Goal: Contribute content: Add original content to the website for others to see

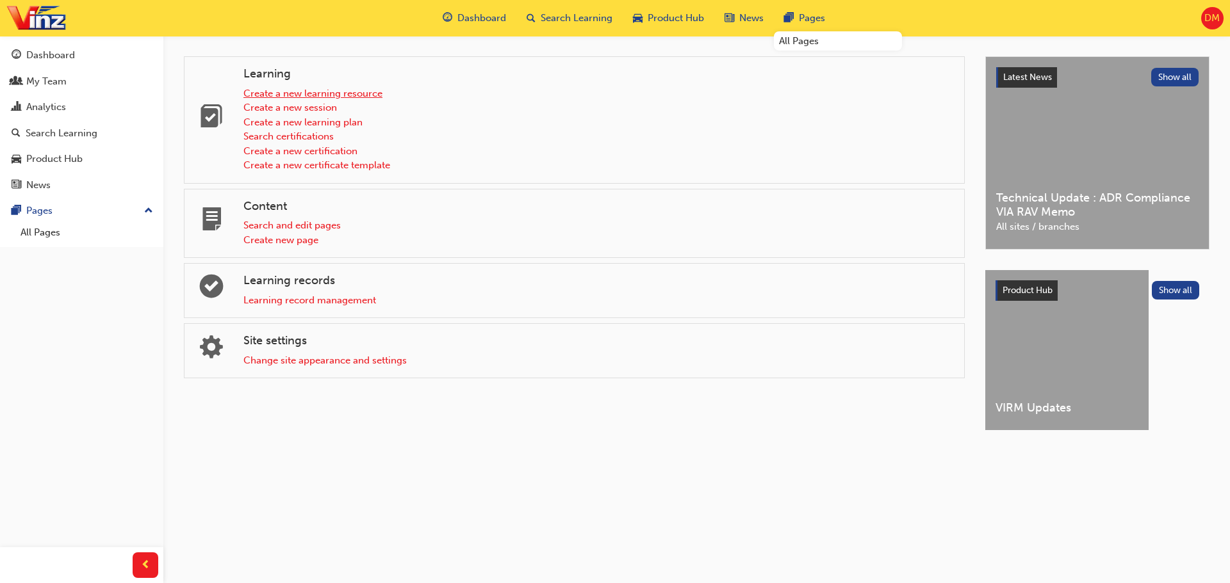
click at [319, 99] on link "Create a new learning resource" at bounding box center [312, 94] width 139 height 12
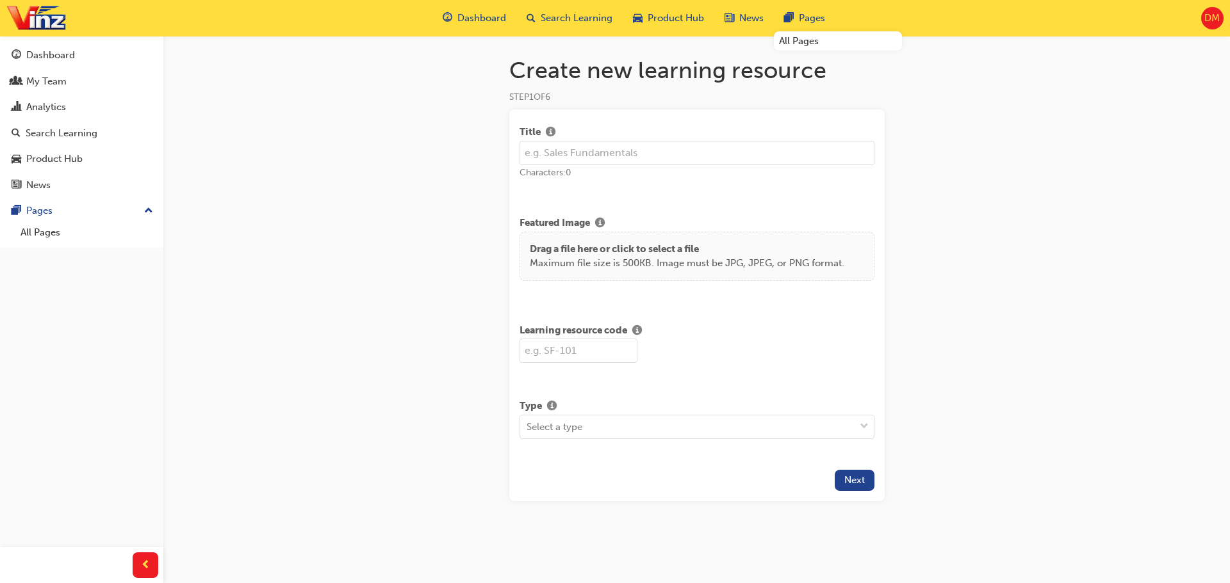
click at [601, 156] on input "text" at bounding box center [696, 153] width 355 height 24
type input "WoF - Warrant of Fitness (2025)"
click at [585, 349] on input "text" at bounding box center [578, 351] width 118 height 24
click at [580, 347] on input "text" at bounding box center [578, 351] width 118 height 24
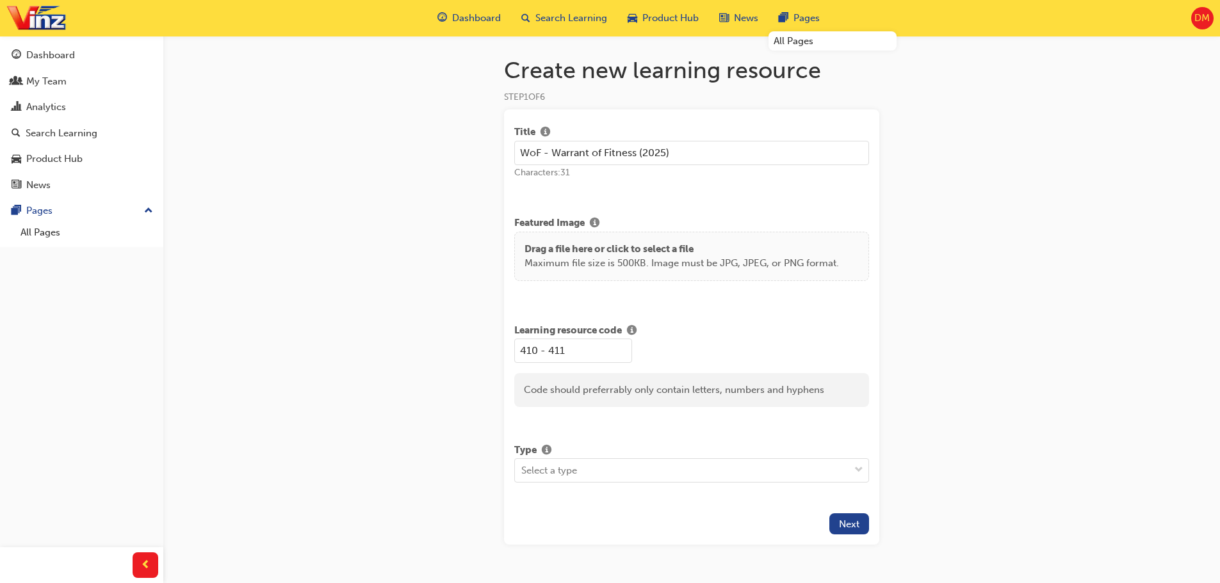
scroll to position [35, 0]
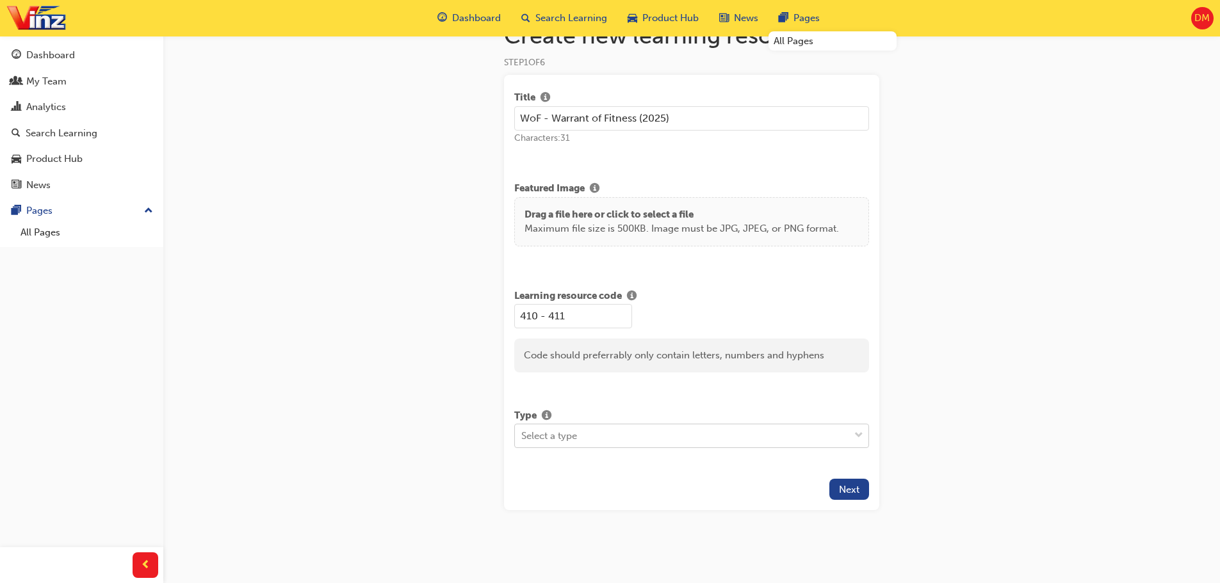
type input "410 - 411"
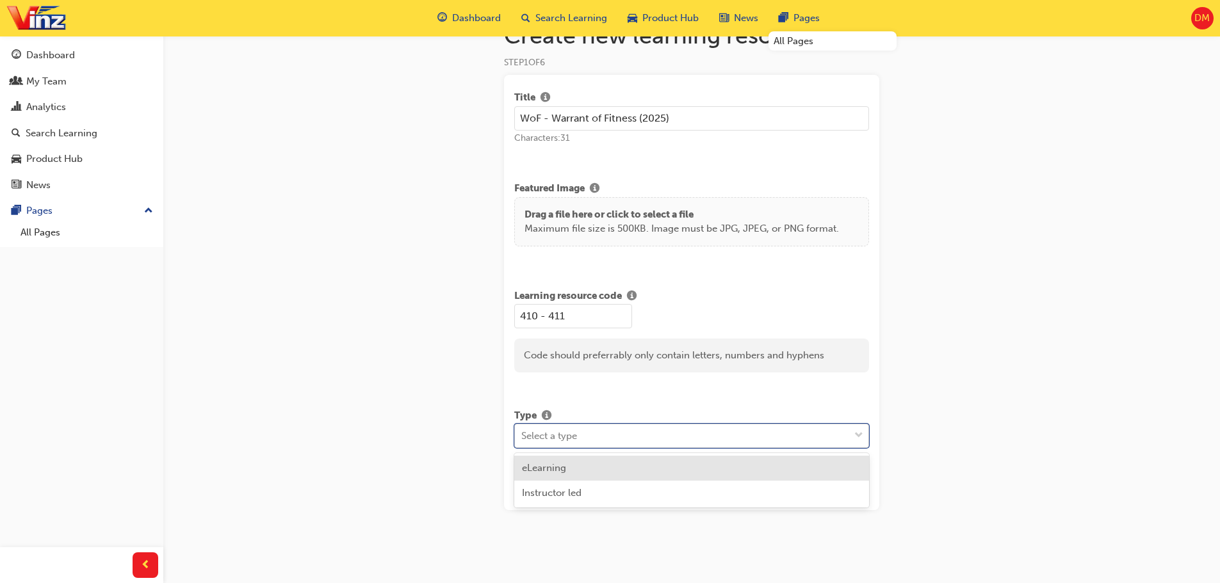
click at [551, 437] on div "Select a type" at bounding box center [549, 436] width 56 height 15
click at [527, 469] on span "eLearning" at bounding box center [544, 468] width 44 height 12
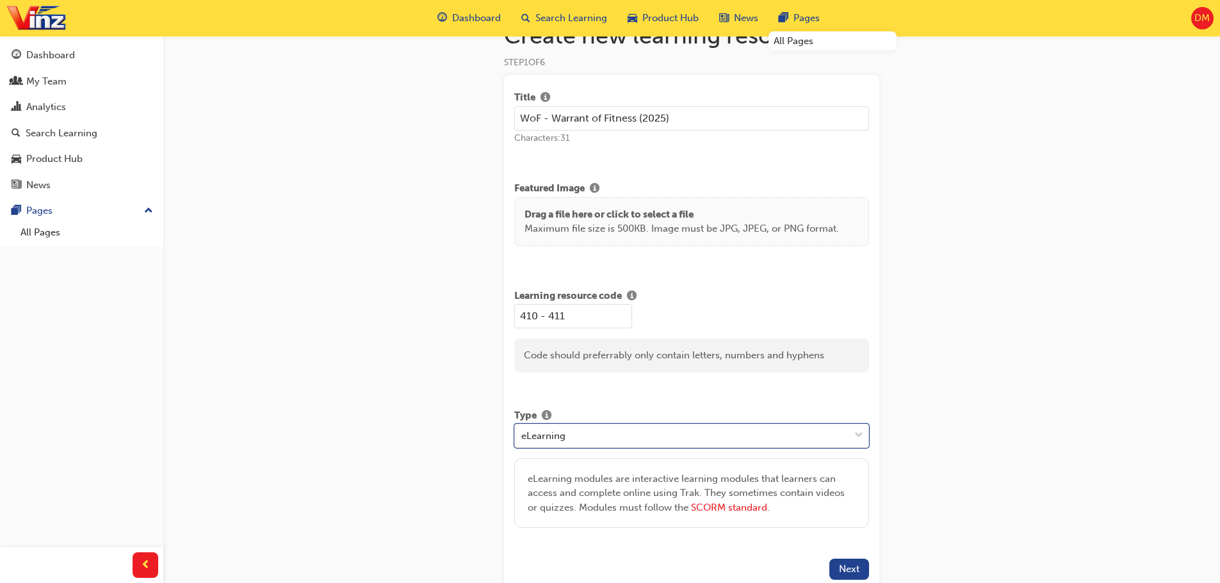
scroll to position [99, 0]
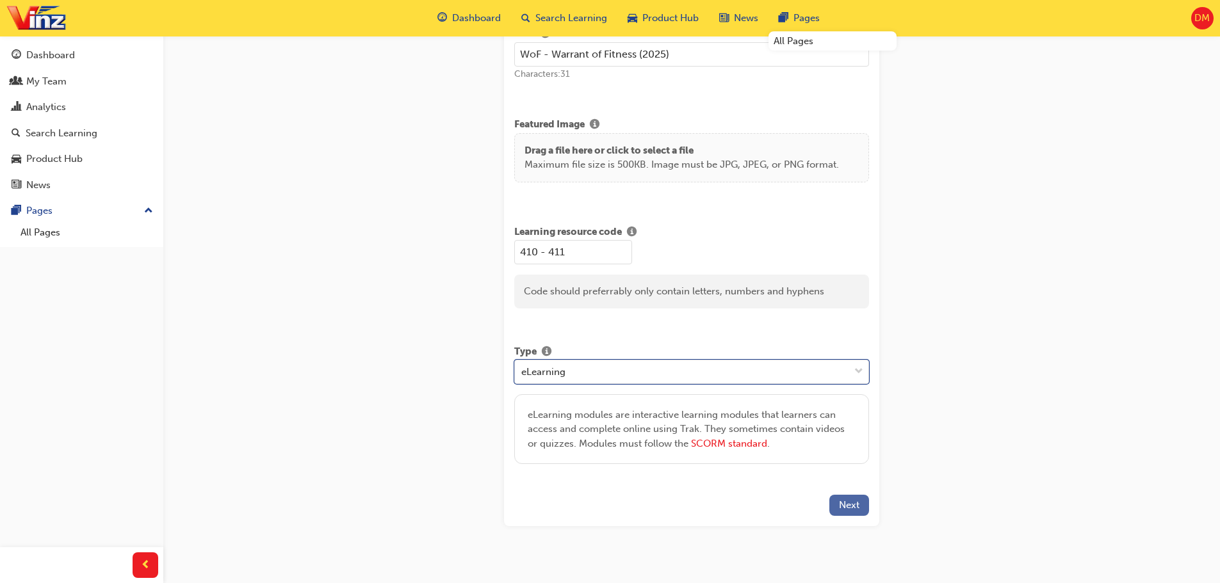
click at [840, 507] on span "Next" at bounding box center [849, 506] width 20 height 12
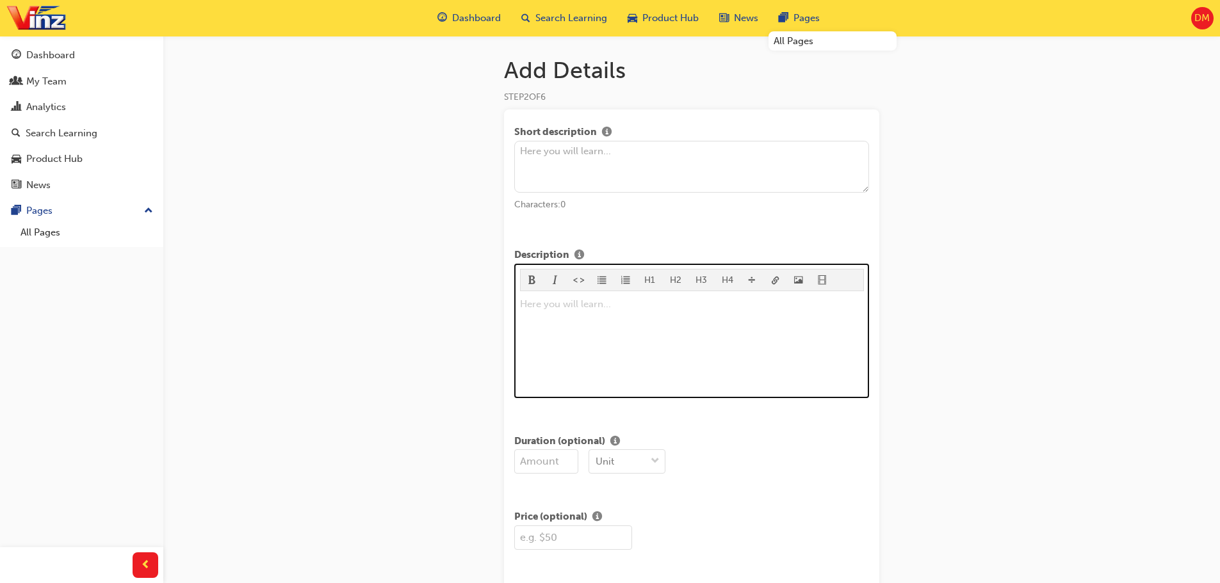
click at [550, 300] on p "Here you will learn... ﻿" at bounding box center [692, 304] width 344 height 15
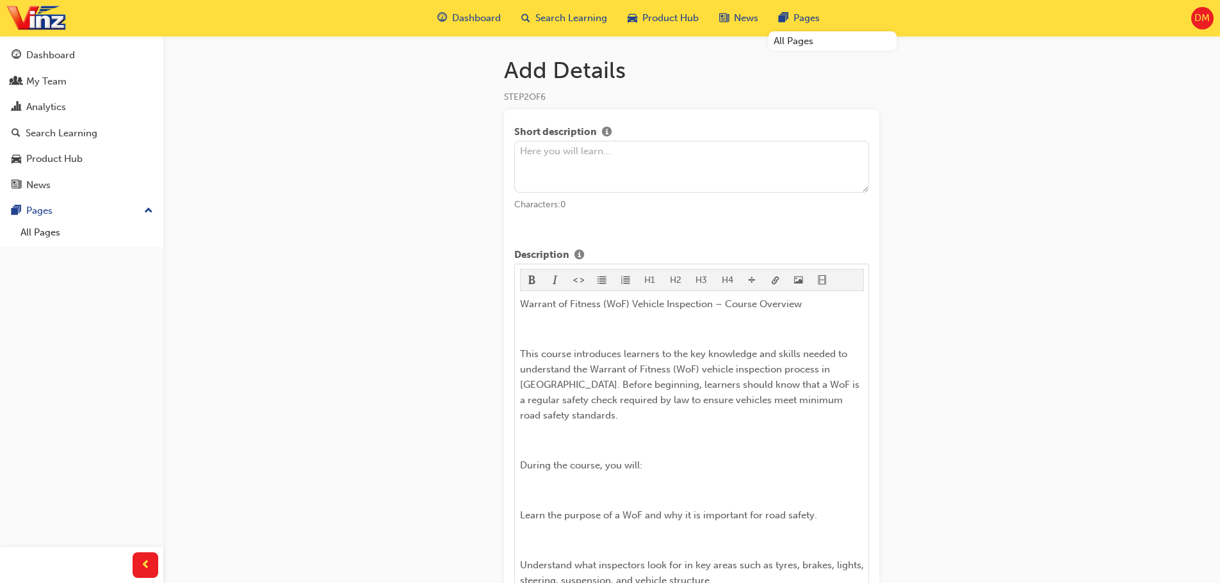
click at [566, 154] on textarea at bounding box center [691, 167] width 355 height 53
click at [717, 154] on textarea "WoF - Warrant of Fitness vehicle inspections for Vehicle Inspector" at bounding box center [691, 167] width 355 height 53
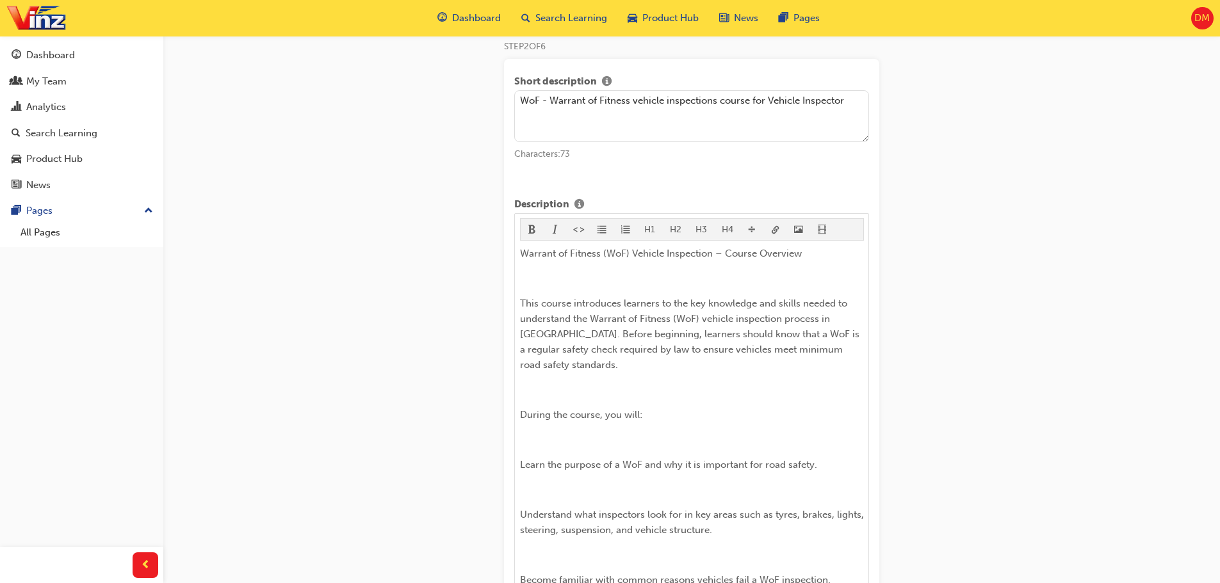
scroll to position [64, 0]
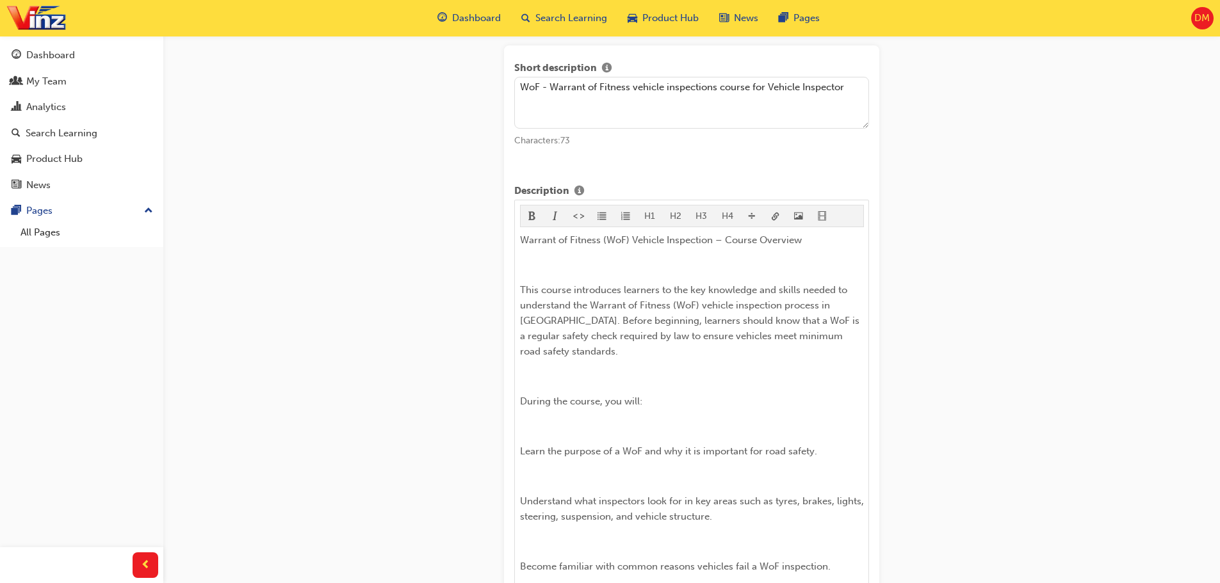
type textarea "WoF - Warrant of Fitness vehicle inspections course for Vehicle Inspector"
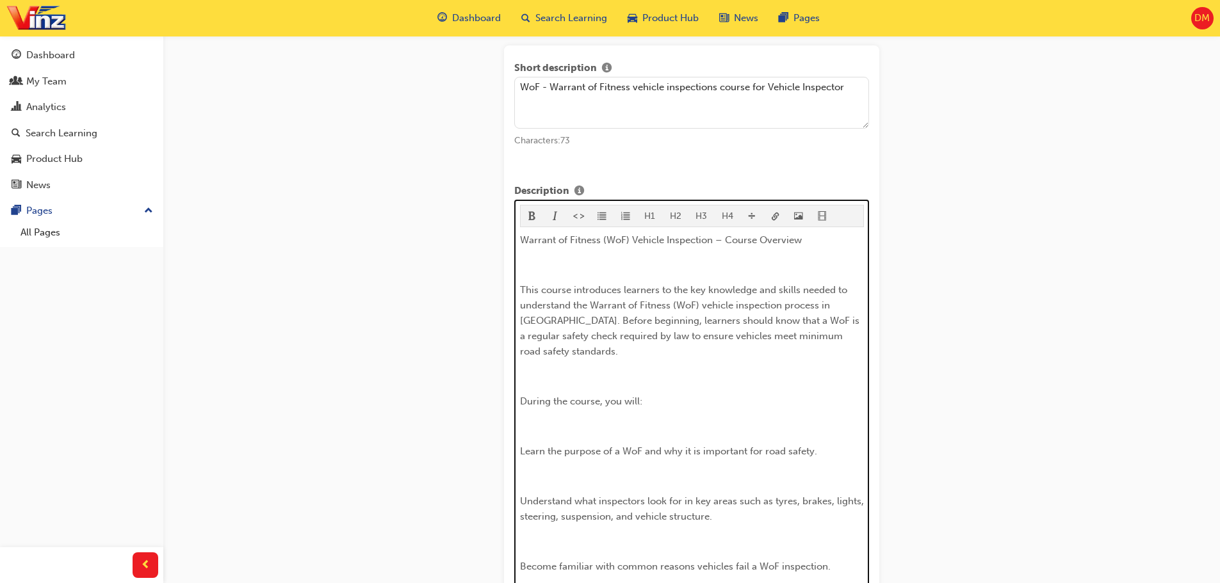
click at [711, 256] on div "Warrant of Fitness (WoF) Vehicle Inspection – Course Overview ﻿ This course int…" at bounding box center [692, 476] width 344 height 488
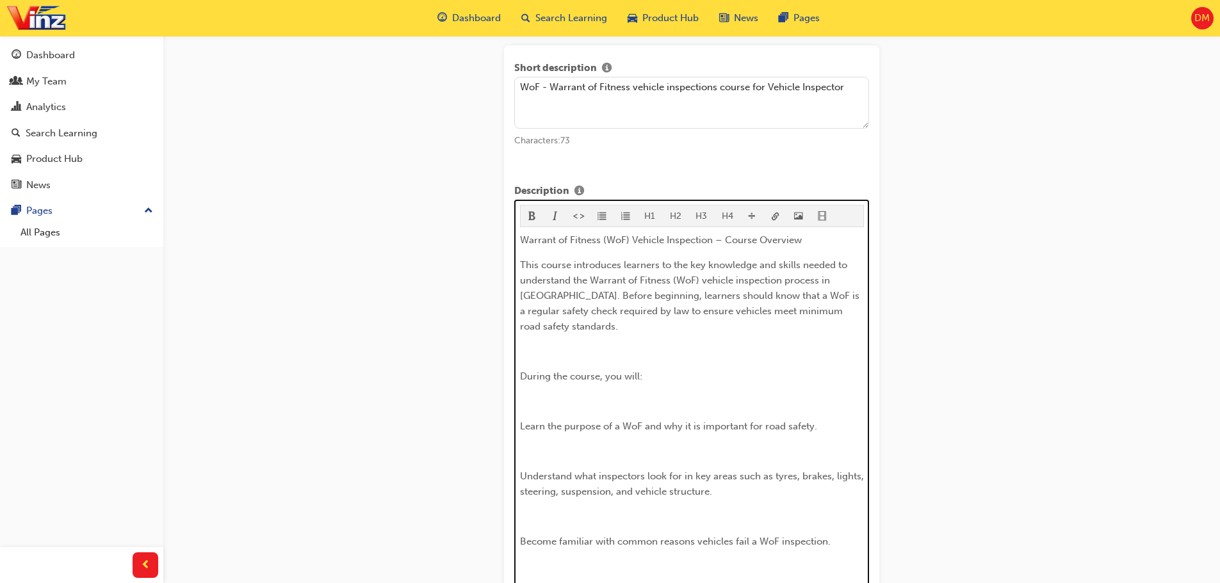
click at [587, 347] on p "﻿" at bounding box center [692, 351] width 344 height 15
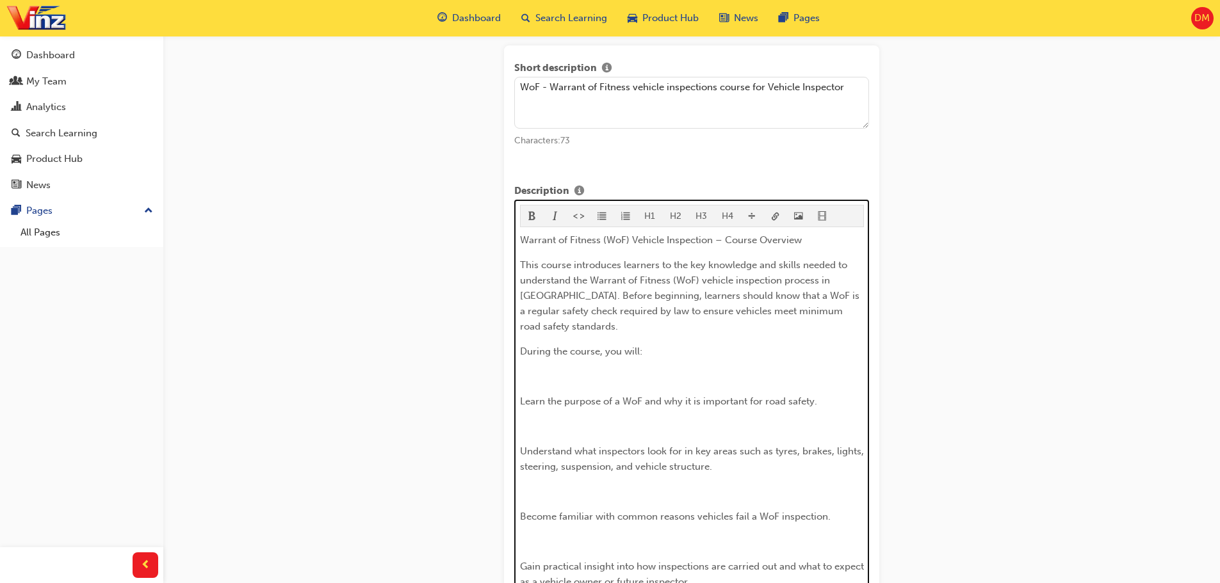
click at [578, 382] on p "﻿" at bounding box center [692, 376] width 344 height 15
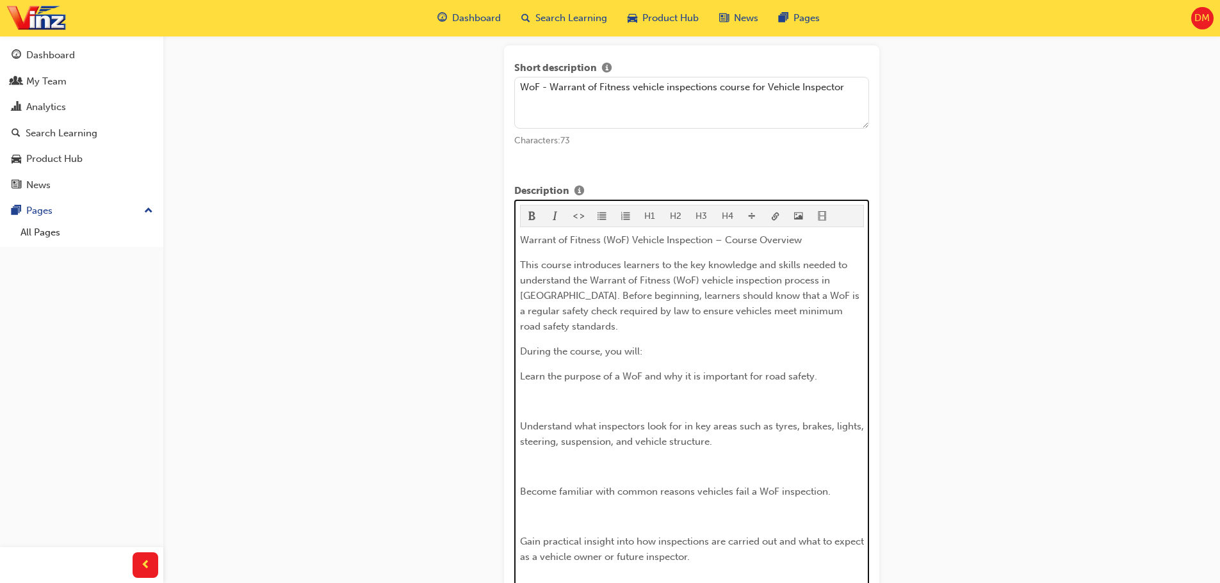
click at [557, 398] on p "﻿" at bounding box center [692, 401] width 344 height 15
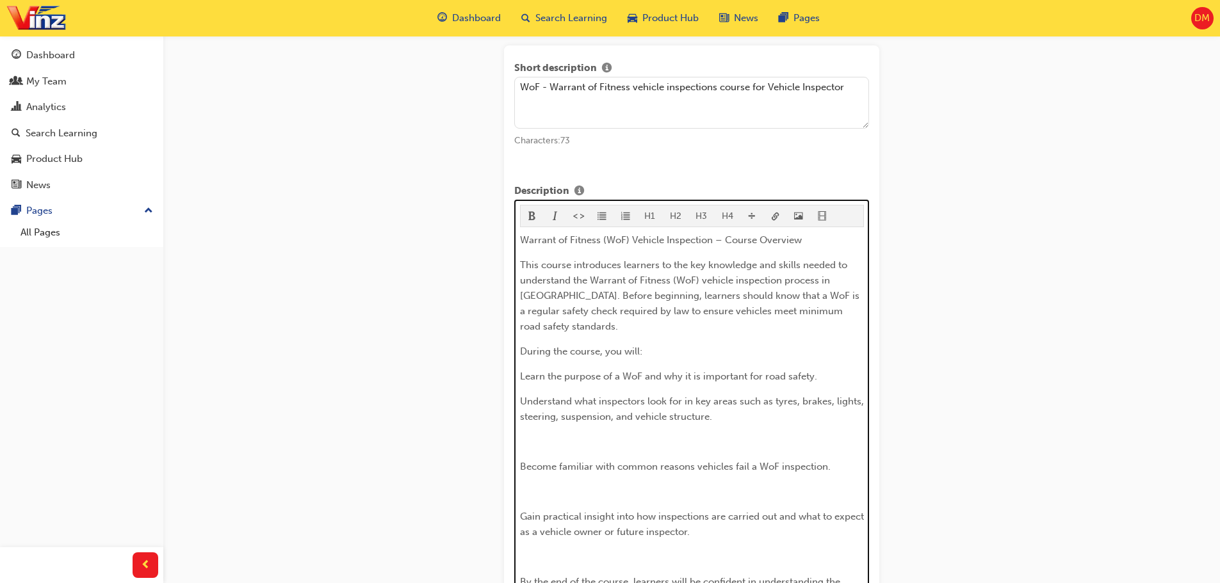
click at [580, 432] on div "Warrant of Fitness (WoF) Vehicle Inspection – Course Overview This course intro…" at bounding box center [692, 426] width 344 height 388
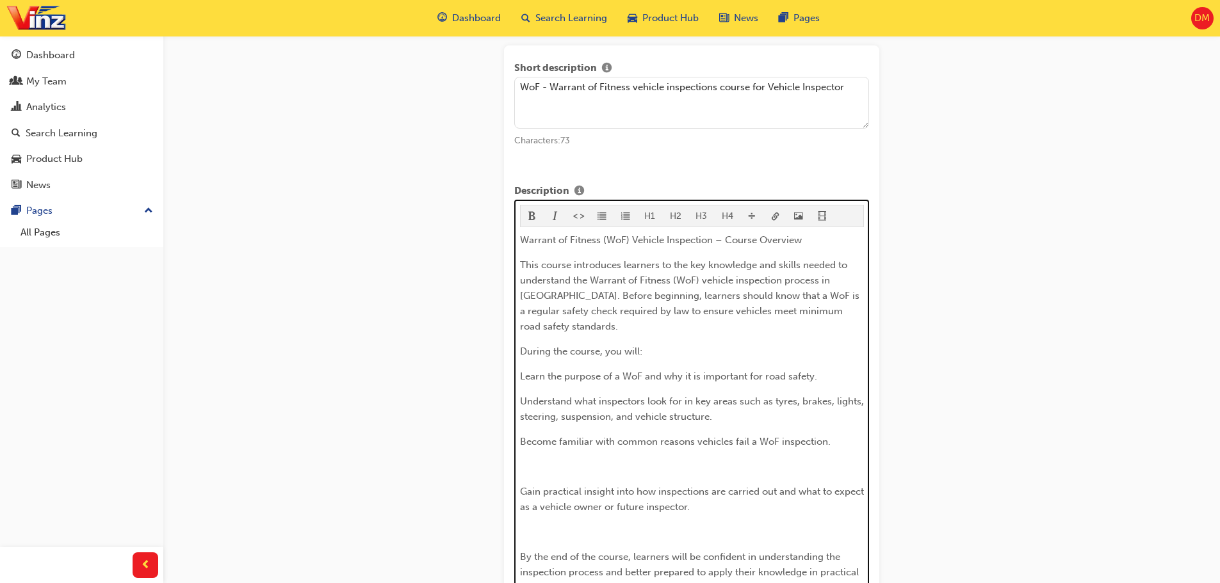
click at [575, 473] on p "﻿" at bounding box center [692, 466] width 344 height 15
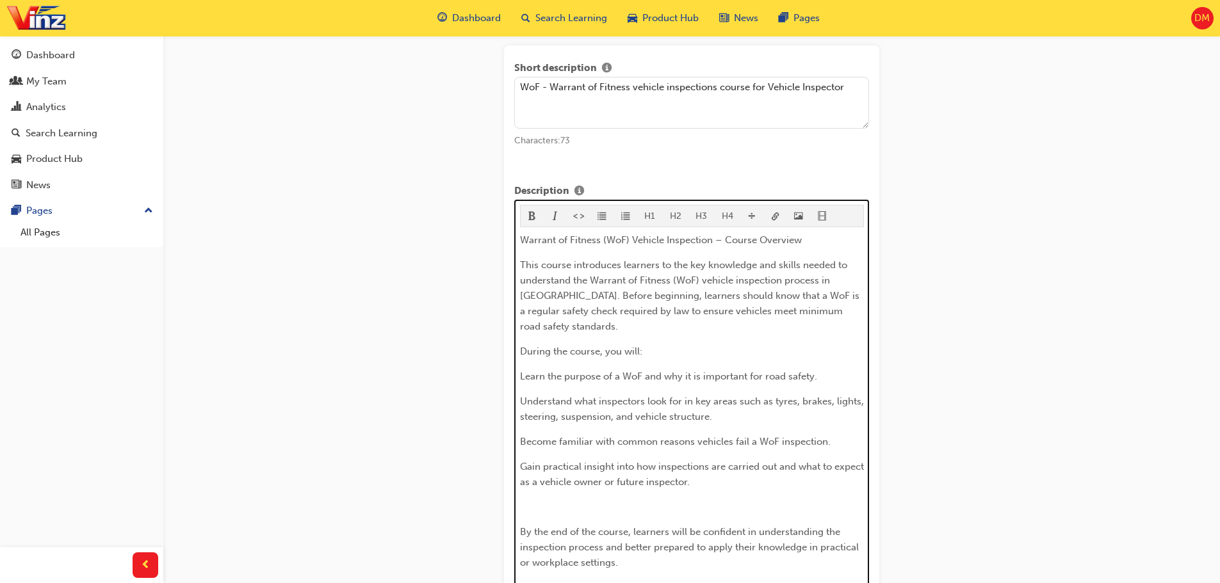
click at [572, 501] on p "﻿" at bounding box center [692, 507] width 344 height 15
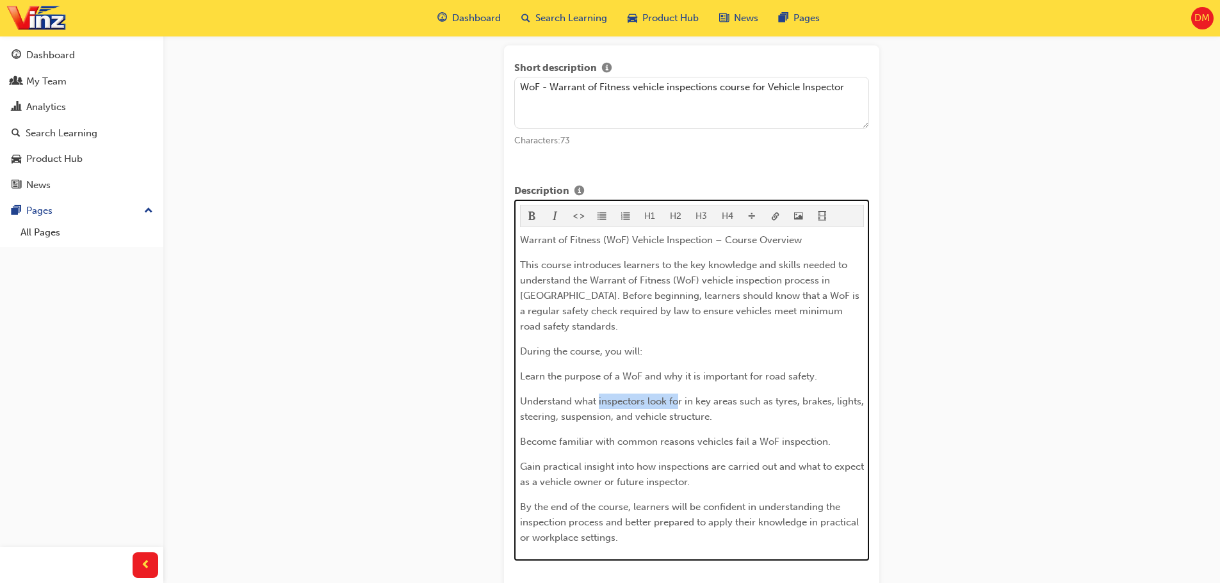
drag, startPoint x: 599, startPoint y: 404, endPoint x: 680, endPoint y: 402, distance: 80.7
click at [680, 402] on span "Understand what inspectors look for in key areas such as tyres, brakes, lights,…" at bounding box center [693, 409] width 347 height 27
click at [659, 404] on span "Understand what the key areas such as tyres, brakes, lights, steering, suspensi…" at bounding box center [673, 409] width 307 height 27
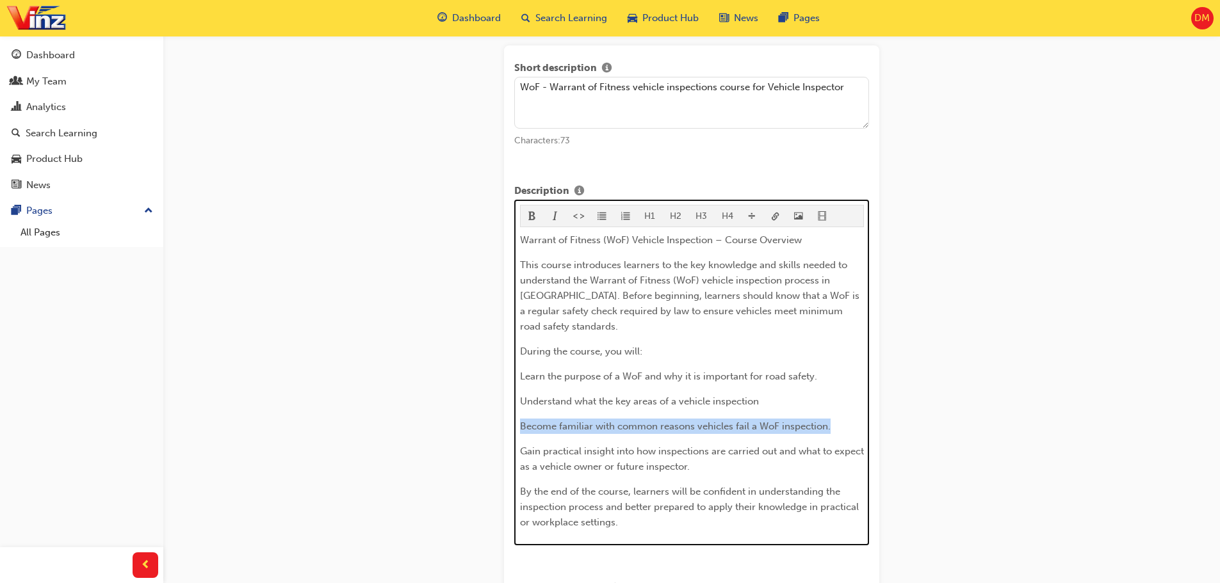
drag, startPoint x: 520, startPoint y: 425, endPoint x: 838, endPoint y: 428, distance: 318.3
click at [838, 428] on p "Become familiar with common reasons vehicles fail a WoF inspection." at bounding box center [692, 426] width 344 height 15
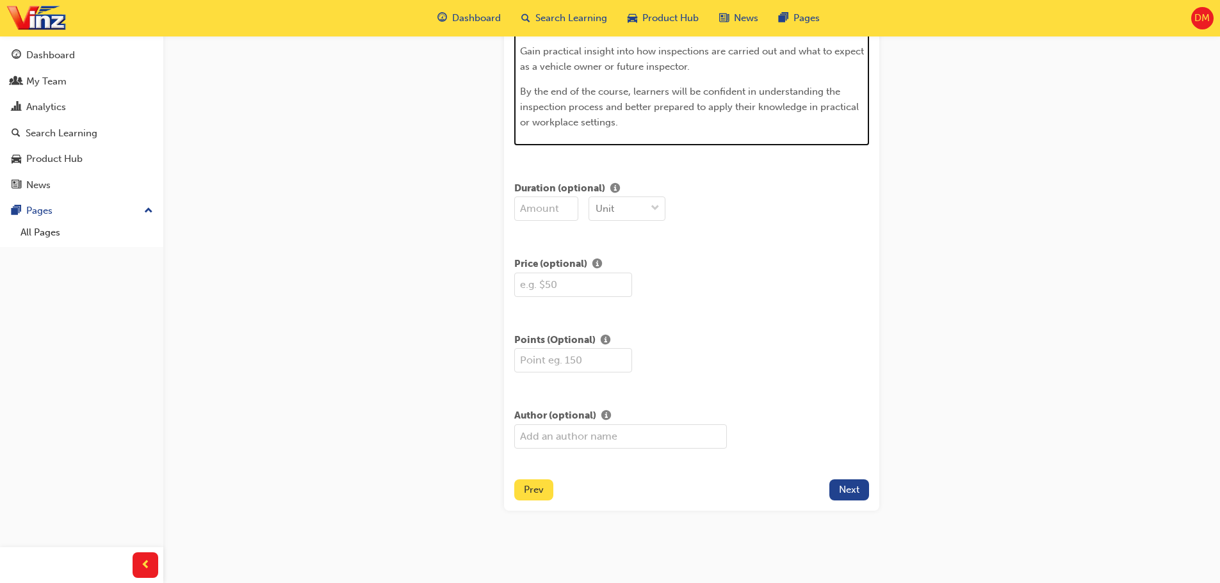
scroll to position [440, 0]
click at [575, 208] on input "number" at bounding box center [546, 208] width 64 height 24
click at [569, 213] on input "number" at bounding box center [546, 208] width 64 height 24
click at [654, 207] on span "down-icon" at bounding box center [655, 208] width 9 height 17
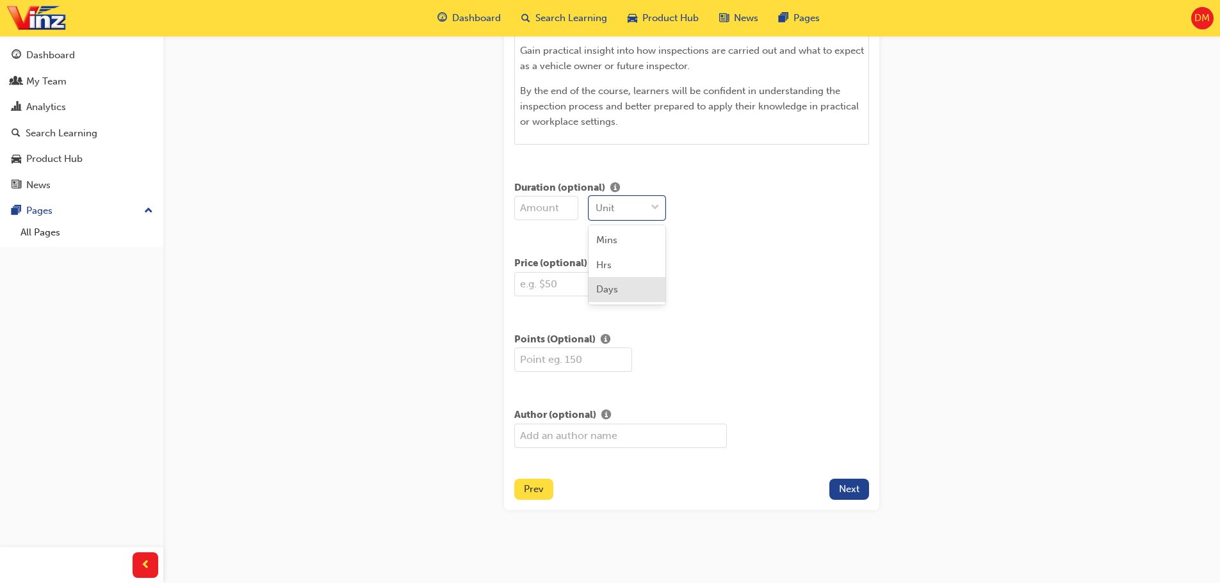
click at [624, 289] on div "Days" at bounding box center [627, 289] width 77 height 25
click at [559, 215] on input "number" at bounding box center [546, 208] width 64 height 24
type input "2"
click at [708, 259] on div "Price (optional)" at bounding box center [691, 264] width 355 height 16
click at [571, 430] on input "text" at bounding box center [620, 436] width 213 height 24
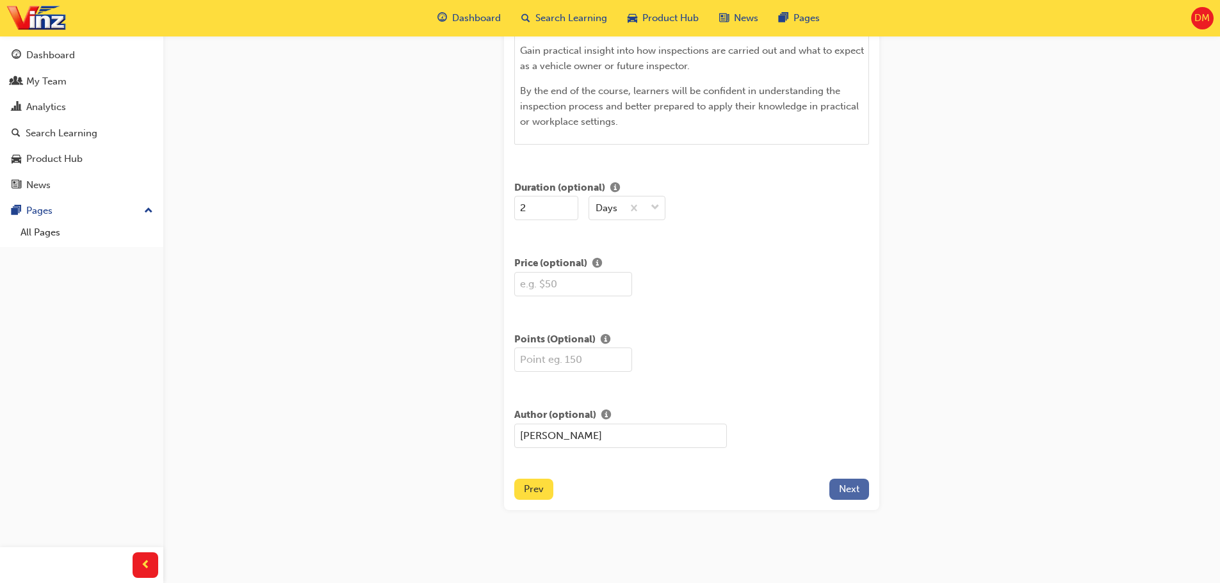
type input "[PERSON_NAME]"
click at [851, 489] on span "Next" at bounding box center [849, 490] width 20 height 12
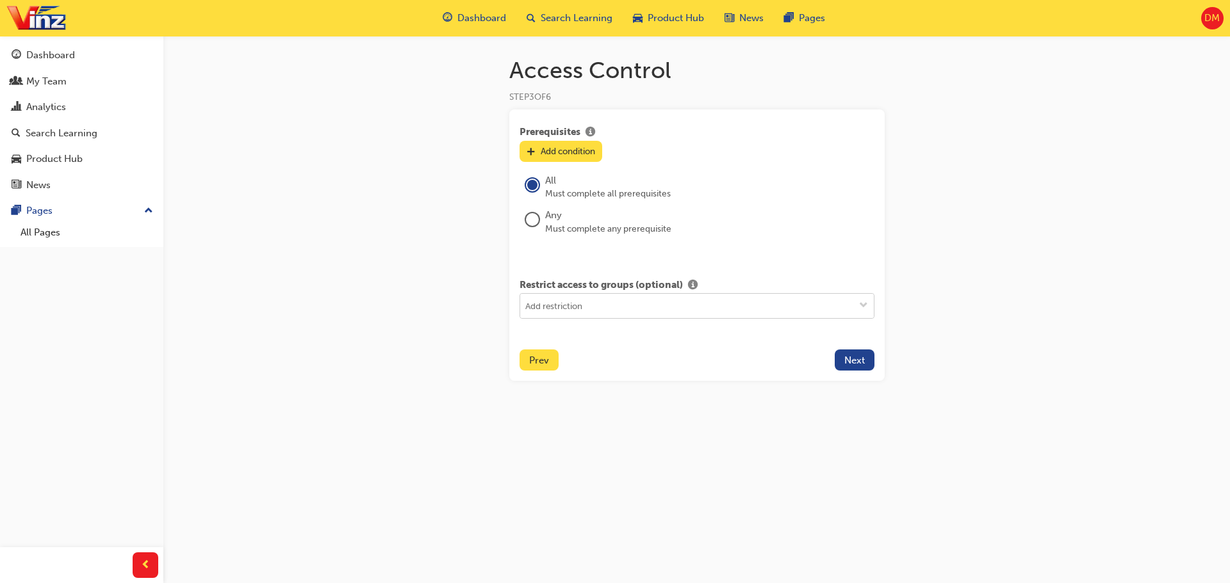
click at [863, 304] on span "down-icon" at bounding box center [863, 306] width 9 height 11
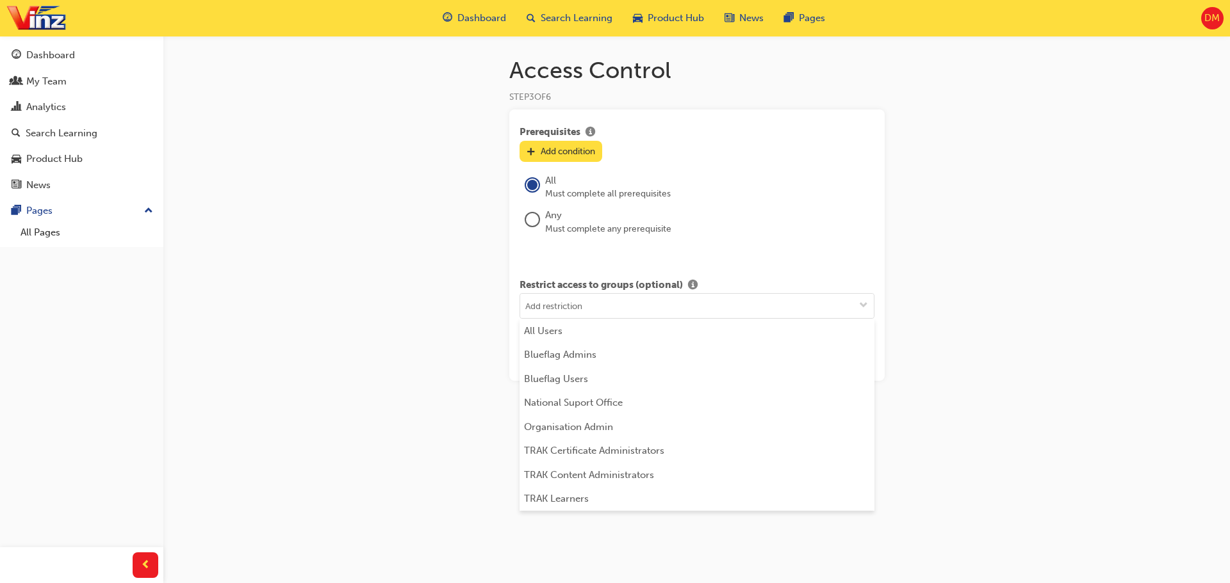
click at [919, 348] on div "Access Control STEP 3 OF 6 Prerequisites Add condition All Must complete all pr…" at bounding box center [615, 291] width 1230 height 583
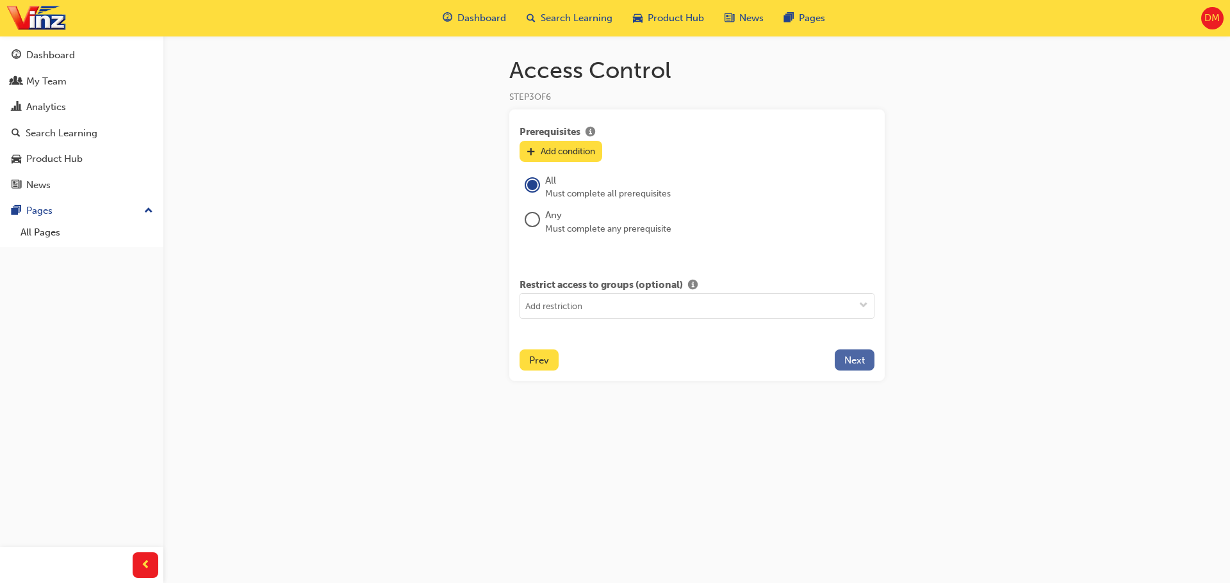
click at [858, 355] on span "Next" at bounding box center [854, 361] width 20 height 12
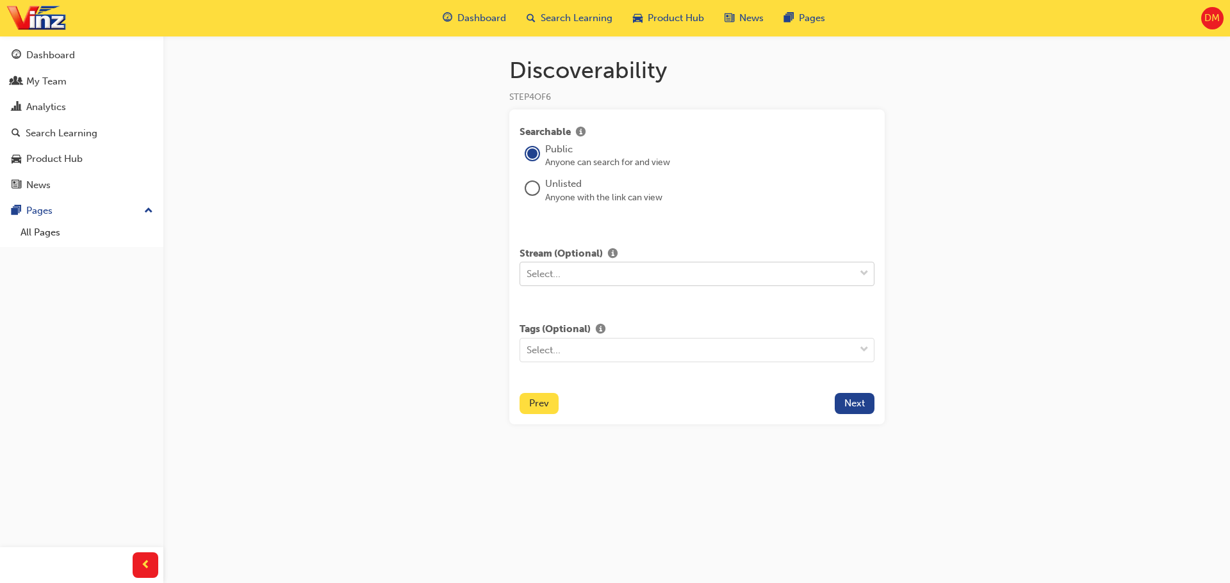
click at [861, 270] on span "down-icon" at bounding box center [864, 274] width 9 height 17
click at [974, 308] on div "Discoverability STEP 4 OF 6 Searchable Public Anyone can search for and view Un…" at bounding box center [615, 291] width 1230 height 583
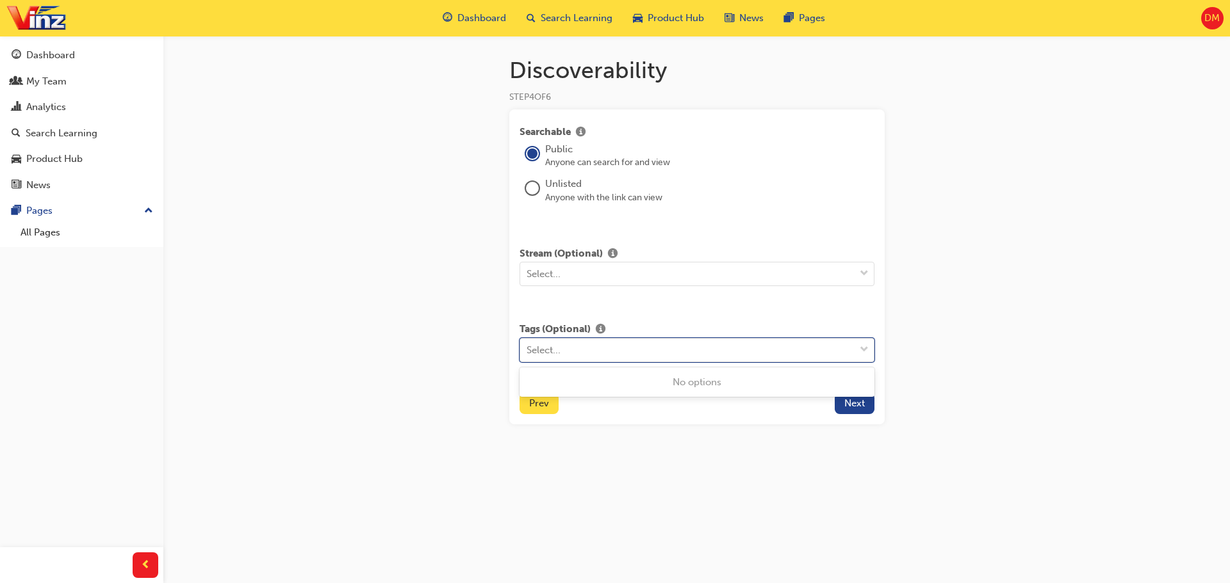
click at [869, 347] on div at bounding box center [863, 350] width 19 height 23
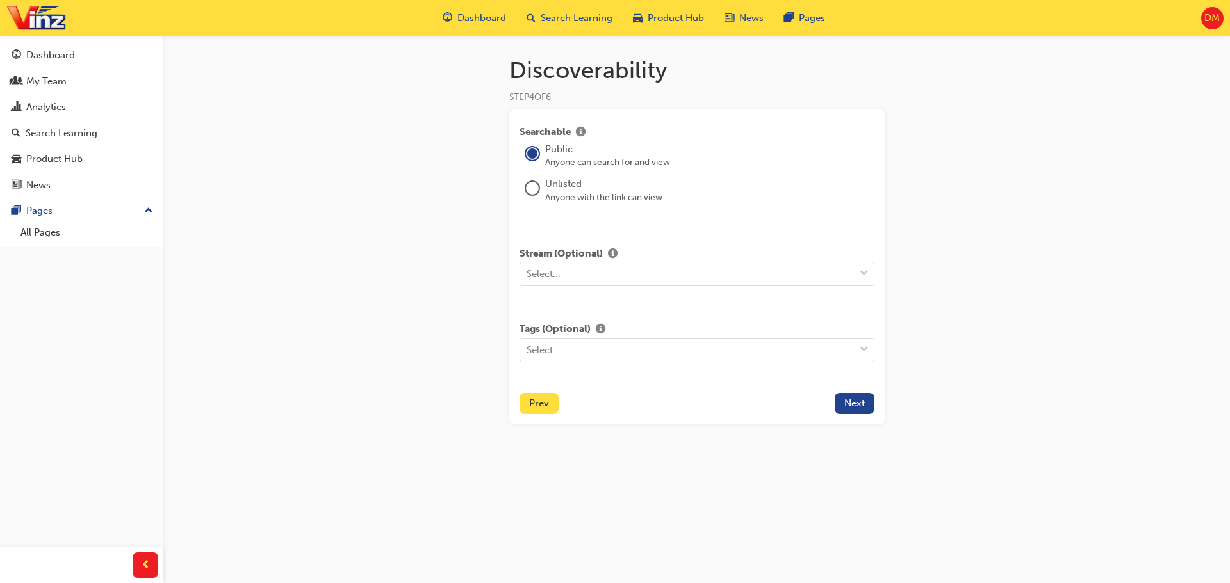
click at [936, 388] on div "Discoverability STEP 4 OF 6 Searchable Public Anyone can search for and view Un…" at bounding box center [615, 291] width 1230 height 583
click at [854, 406] on span "Next" at bounding box center [854, 404] width 20 height 12
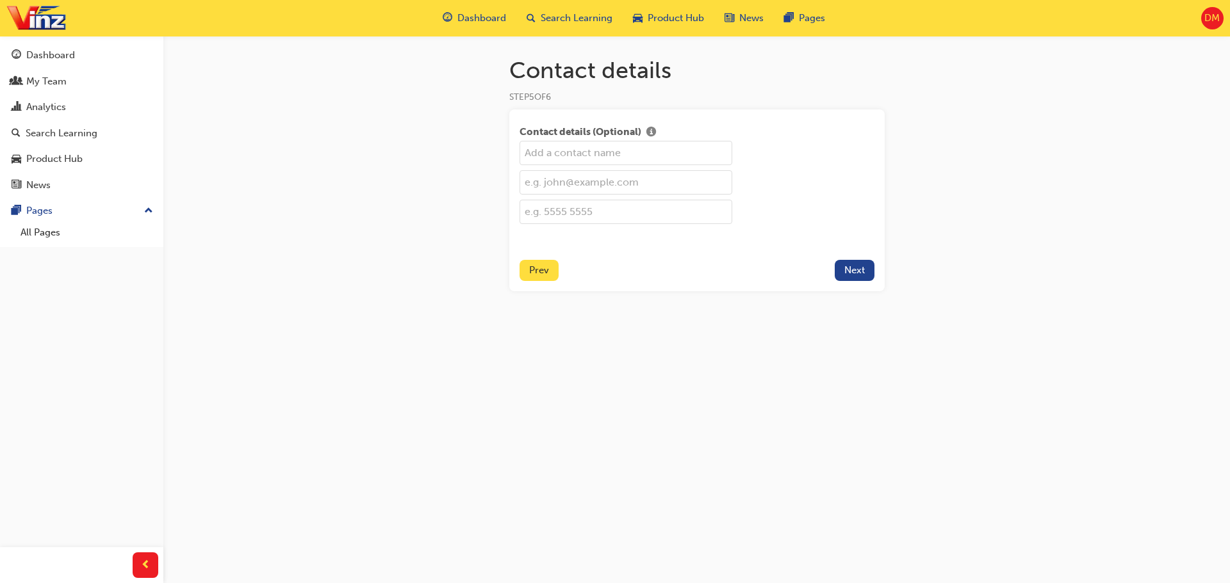
click at [626, 150] on input "text" at bounding box center [625, 153] width 213 height 24
type input "[PERSON_NAME]"
click at [634, 185] on input "text" at bounding box center [625, 182] width 213 height 24
type input "[EMAIL_ADDRESS][DOMAIN_NAME]"
click at [578, 212] on input "text" at bounding box center [625, 212] width 213 height 24
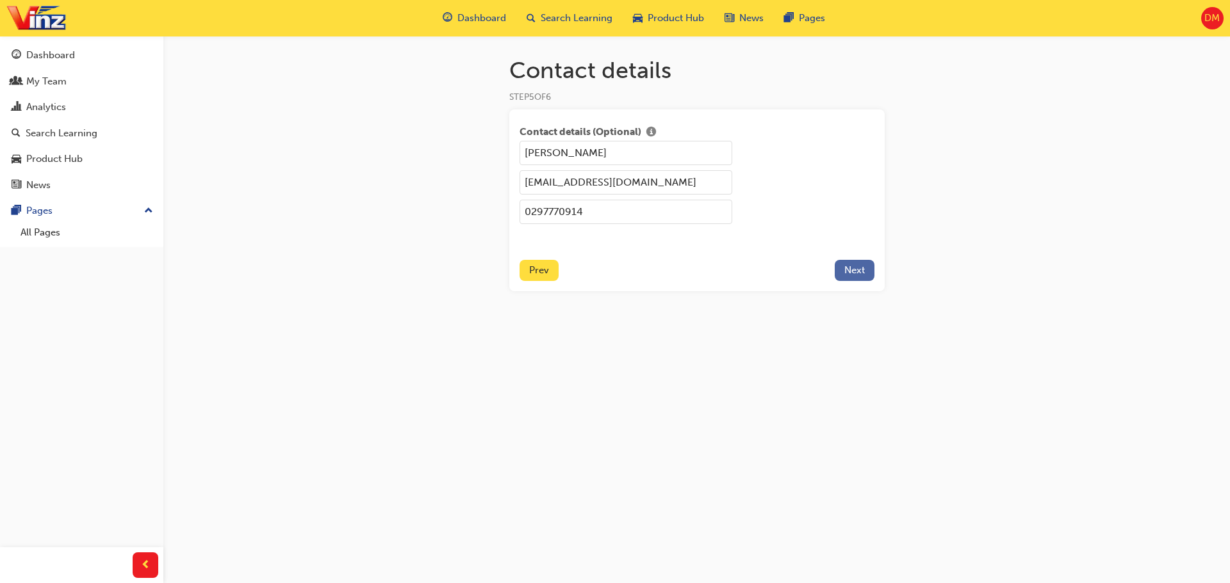
type input "0297770914"
click at [853, 279] on button "Next" at bounding box center [855, 270] width 40 height 21
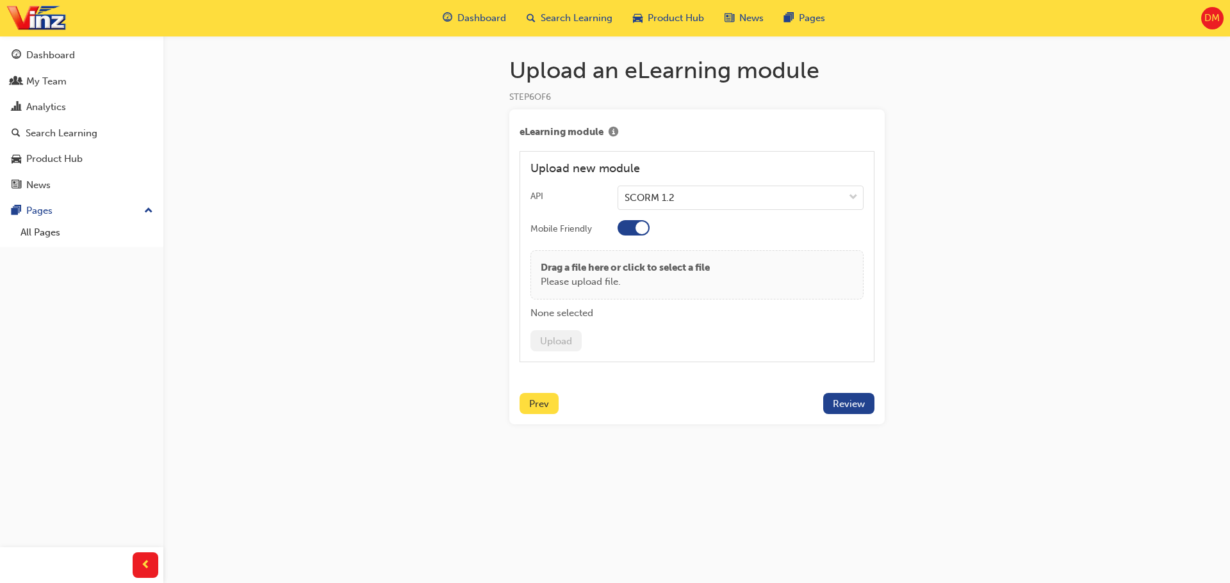
click at [632, 227] on div at bounding box center [633, 227] width 32 height 15
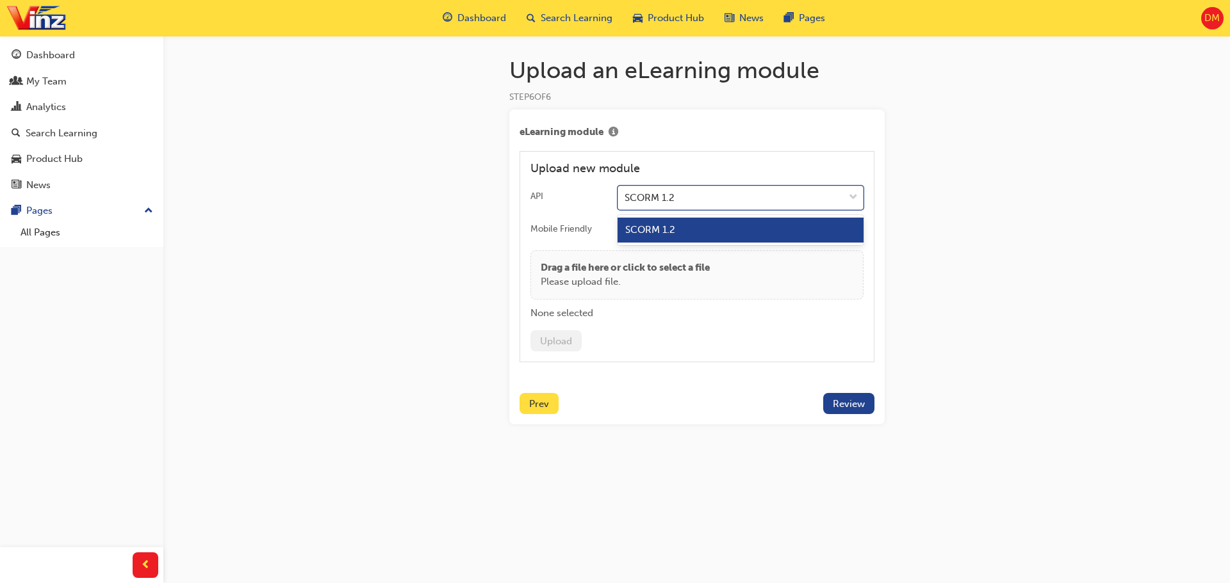
click at [849, 197] on span "down-icon" at bounding box center [853, 198] width 9 height 17
click at [626, 197] on input "API option SCORM 1.2 focused, 1 of 1. 1 result available. Use Up and Down to ch…" at bounding box center [624, 197] width 1 height 11
click at [676, 231] on div "SCORM 1.2" at bounding box center [740, 230] width 246 height 25
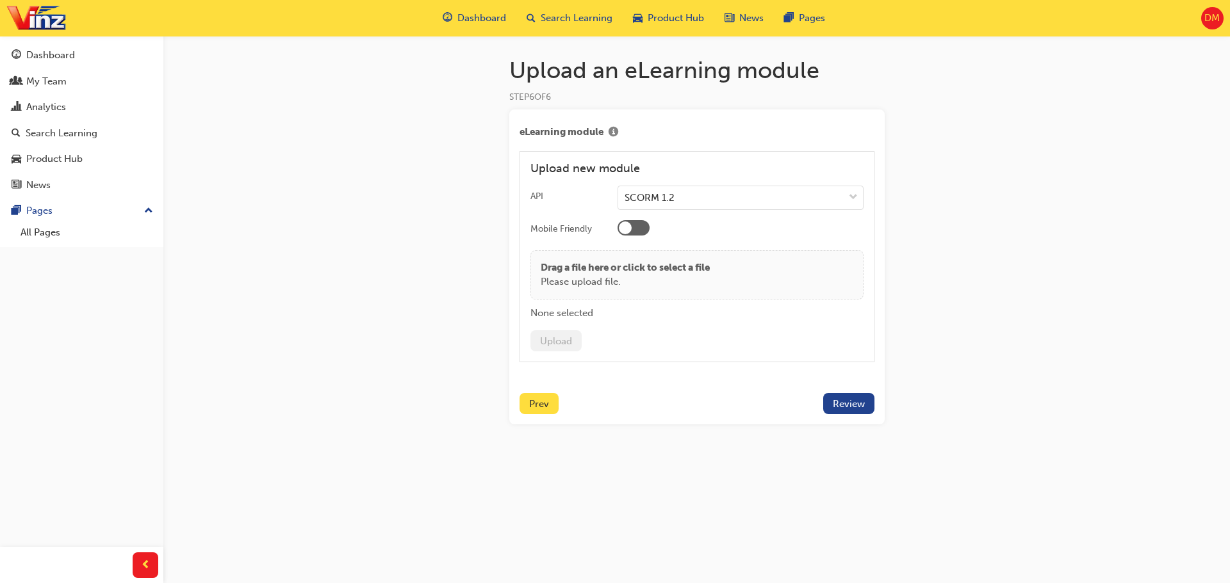
click at [585, 283] on p "Please upload file." at bounding box center [625, 282] width 169 height 15
click at [988, 252] on div "Upload an eLearning module STEP 6 OF 6 eLearning module Upload new module API S…" at bounding box center [615, 291] width 1230 height 583
click at [589, 271] on p "Drag a file here or click to select a file" at bounding box center [625, 268] width 169 height 15
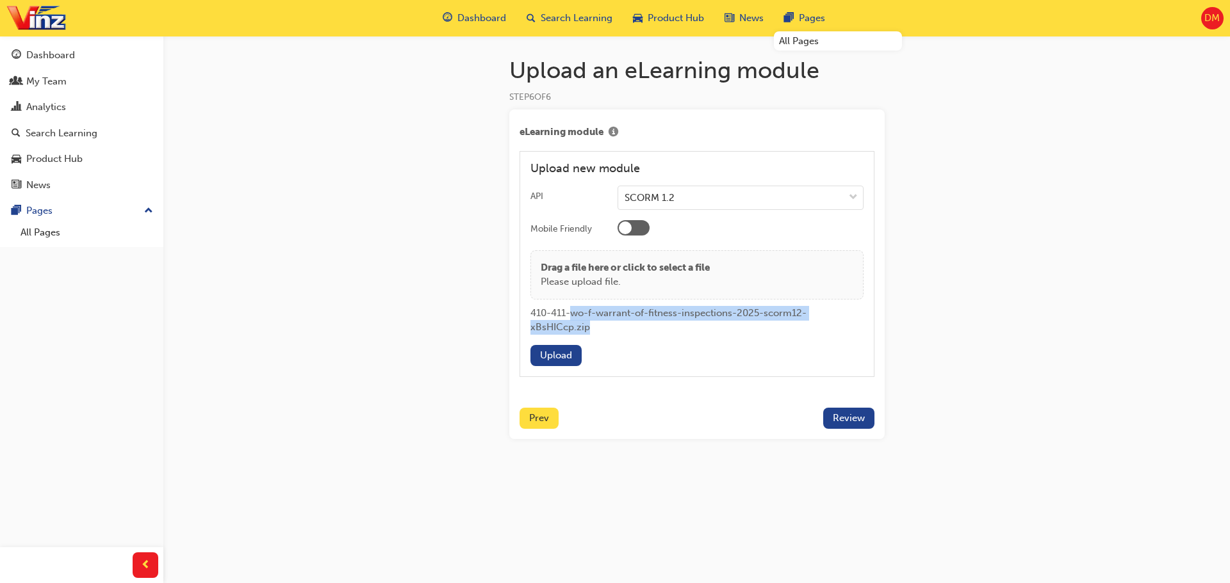
drag, startPoint x: 574, startPoint y: 316, endPoint x: 824, endPoint y: 324, distance: 249.9
click at [824, 324] on div "410-411-wo-f-warrant-of-fitness-inspections-2025-scorm12-xBsHICcp.zip" at bounding box center [696, 320] width 333 height 29
click at [559, 359] on button "Upload" at bounding box center [555, 355] width 51 height 21
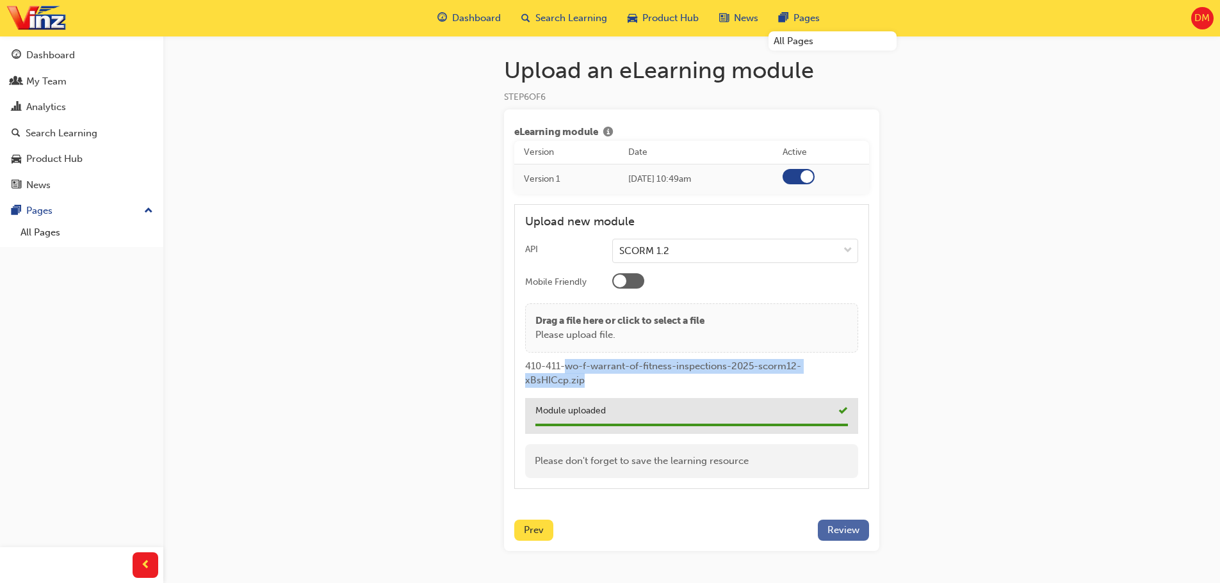
click at [861, 535] on button "Review" at bounding box center [843, 530] width 51 height 21
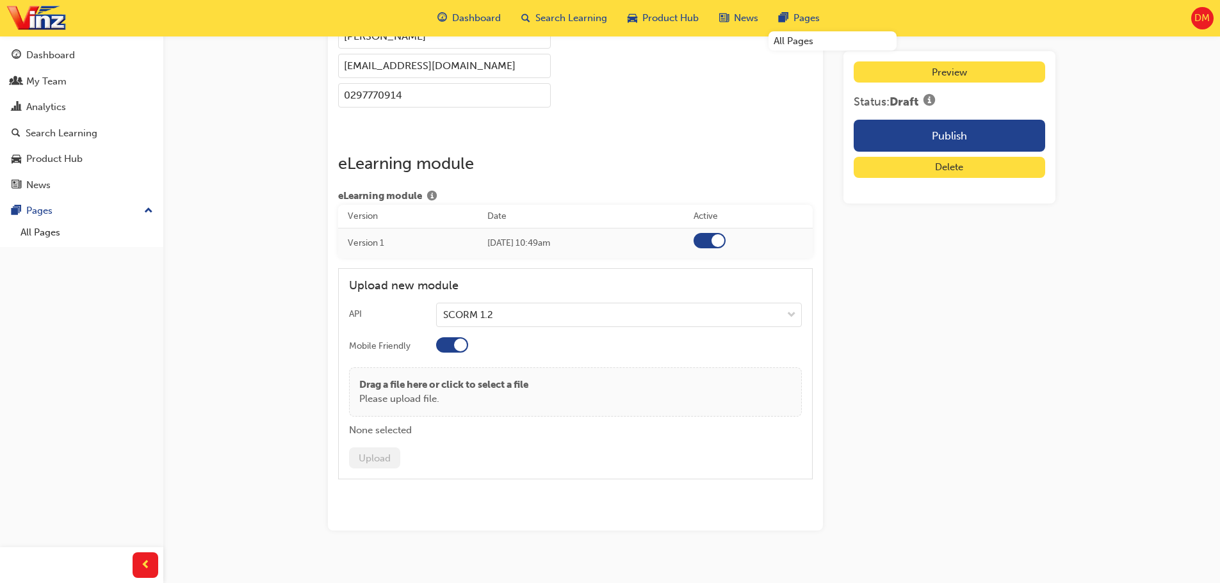
scroll to position [1882, 0]
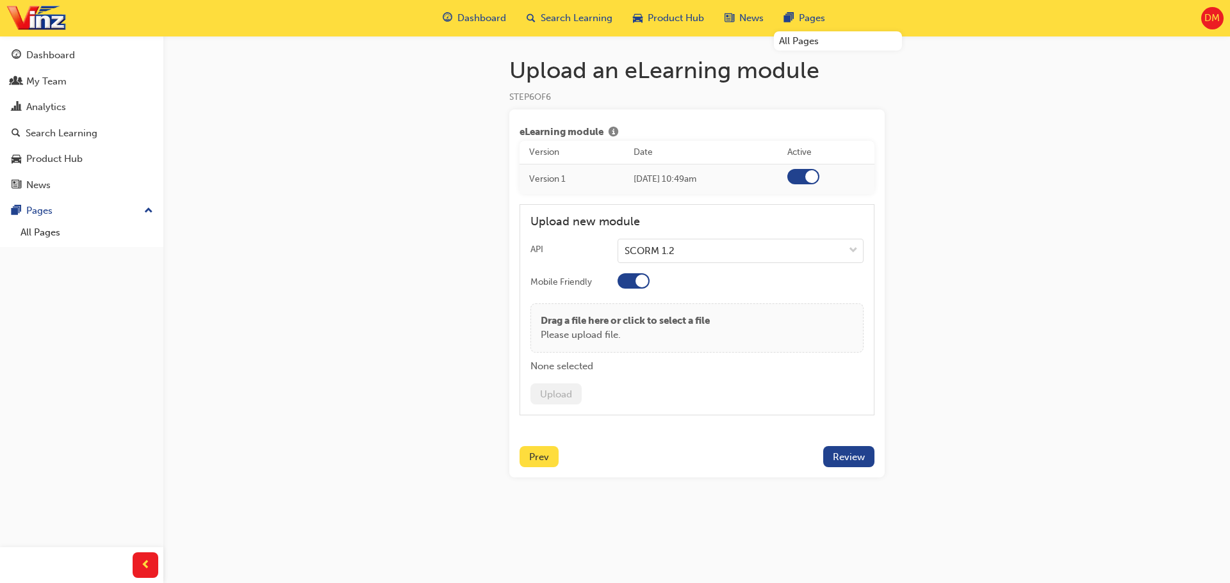
click at [576, 334] on p "Please upload file." at bounding box center [625, 335] width 169 height 15
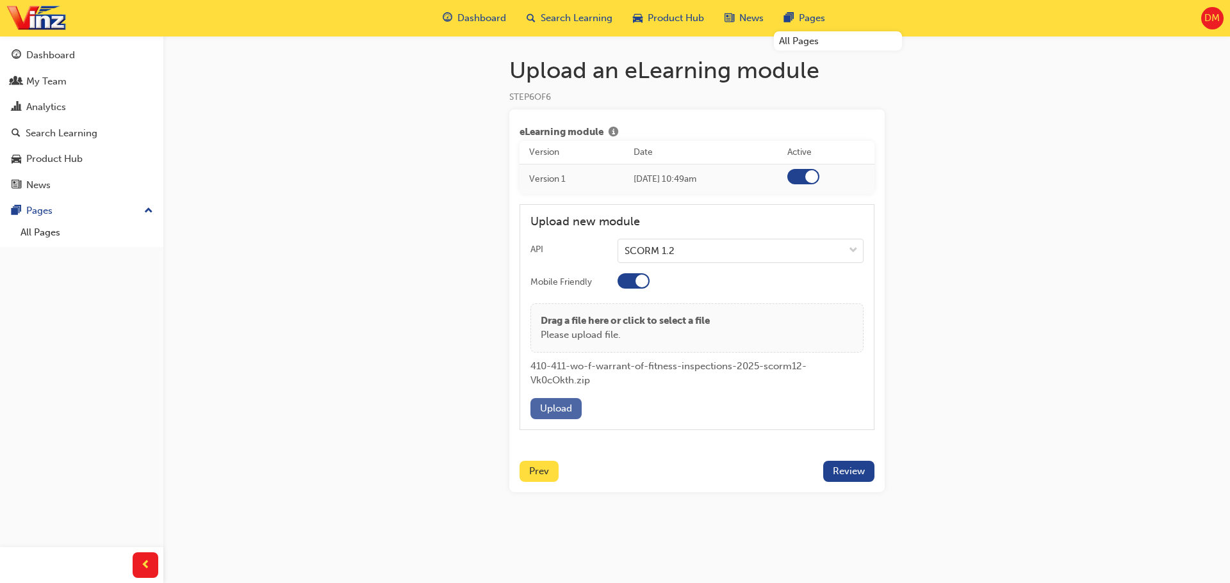
click at [561, 404] on button "Upload" at bounding box center [555, 408] width 51 height 21
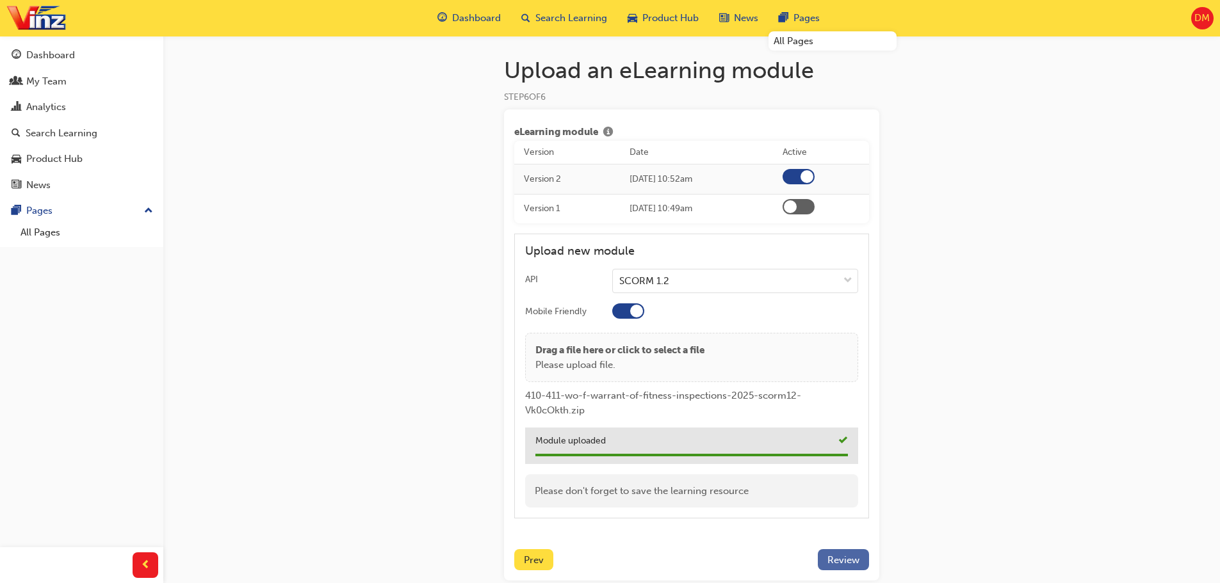
click at [843, 553] on button "Review" at bounding box center [843, 560] width 51 height 21
click at [530, 560] on span "Prev" at bounding box center [534, 561] width 20 height 12
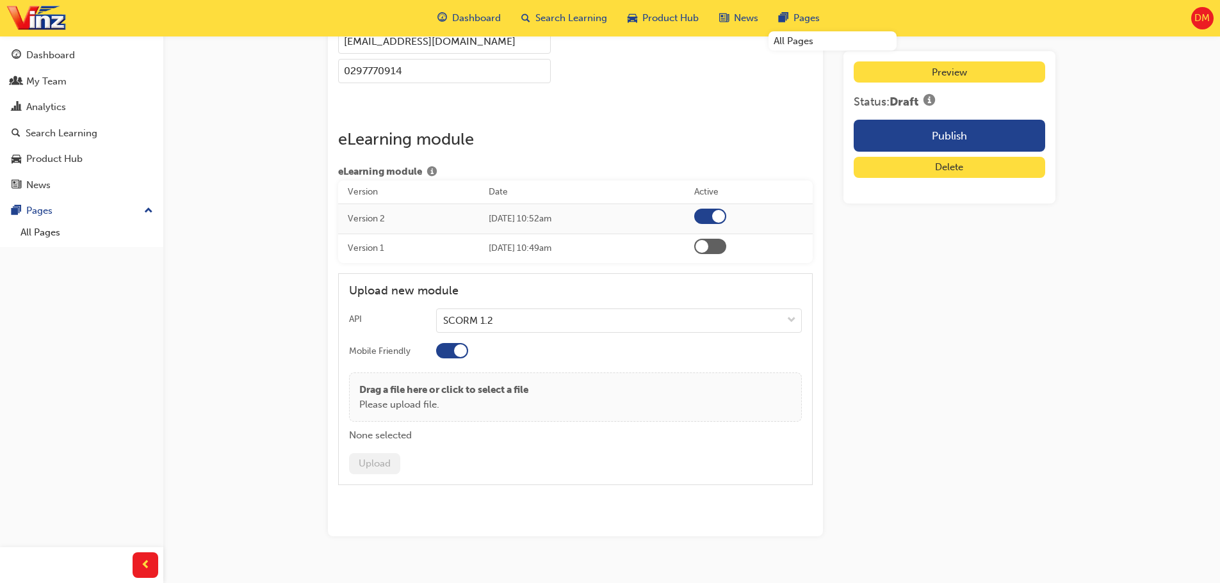
scroll to position [1912, 0]
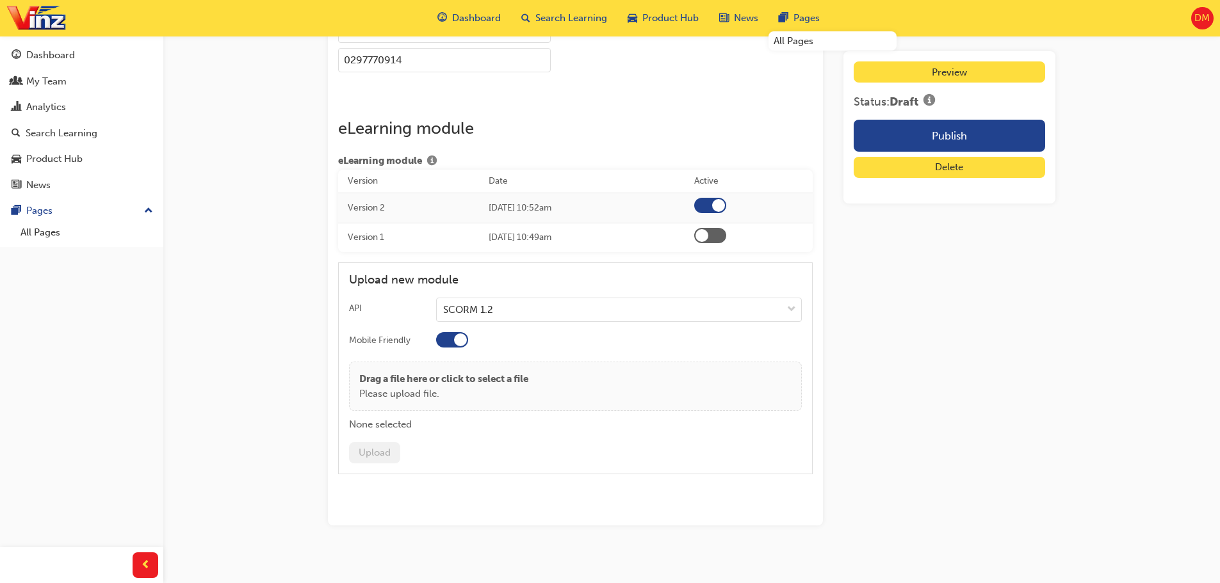
click at [961, 167] on button "Delete" at bounding box center [950, 167] width 192 height 21
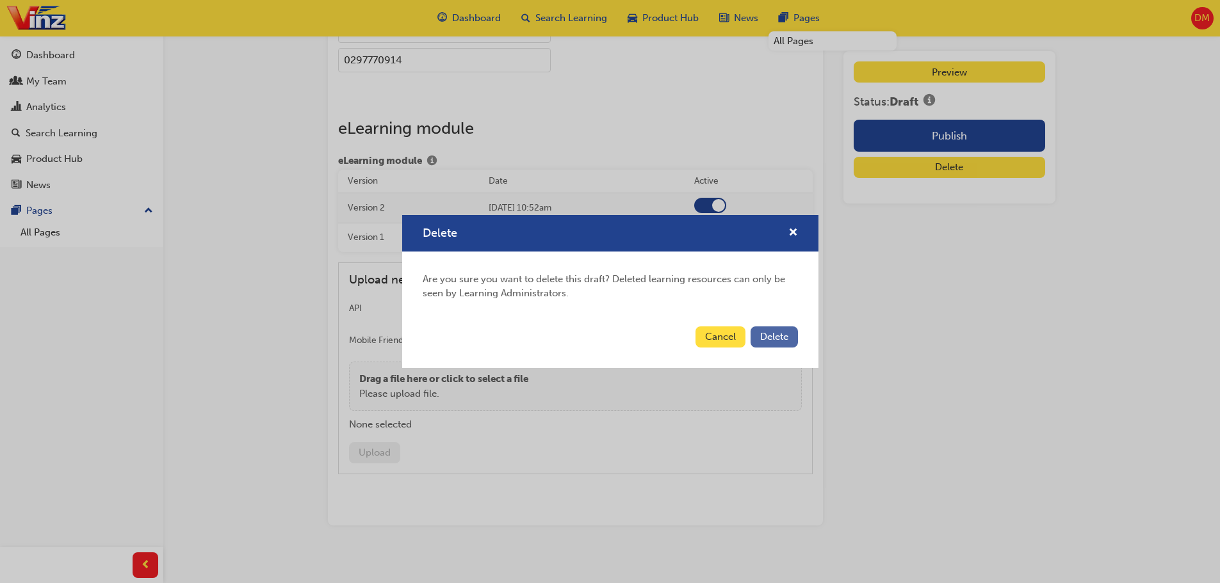
click at [778, 336] on span "Delete" at bounding box center [774, 337] width 28 height 12
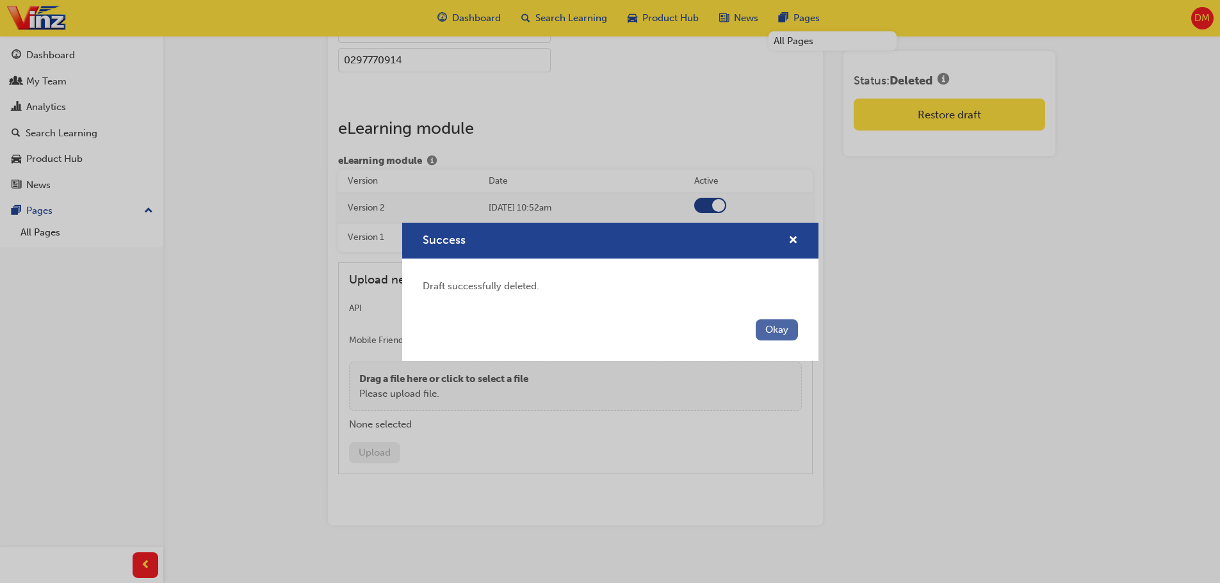
click at [785, 332] on button "Okay" at bounding box center [777, 330] width 42 height 21
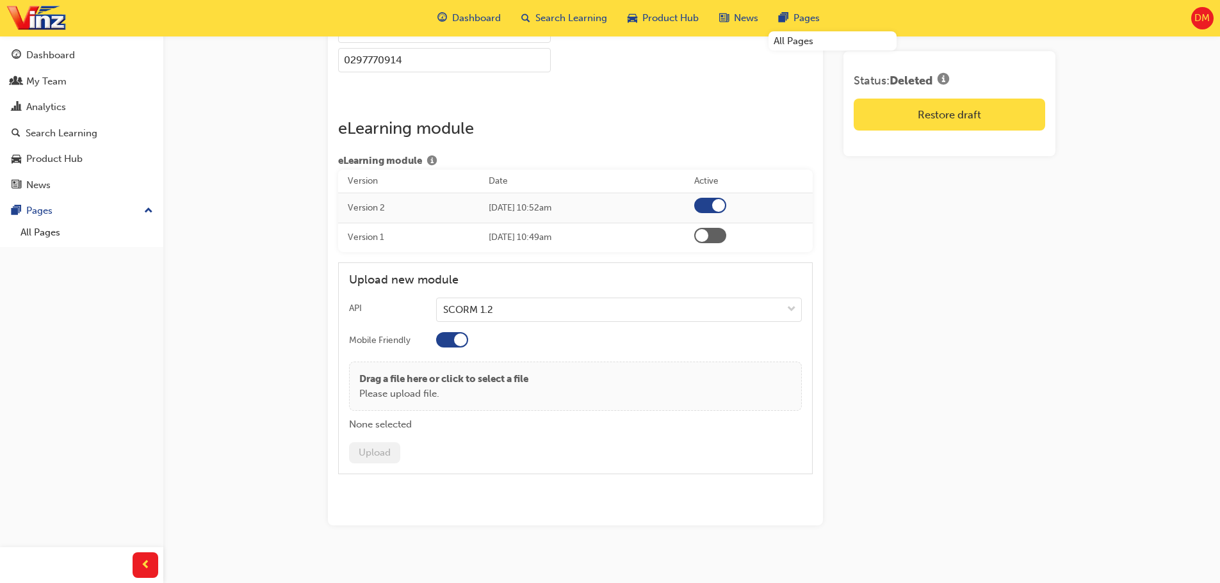
click at [726, 198] on div at bounding box center [710, 205] width 32 height 15
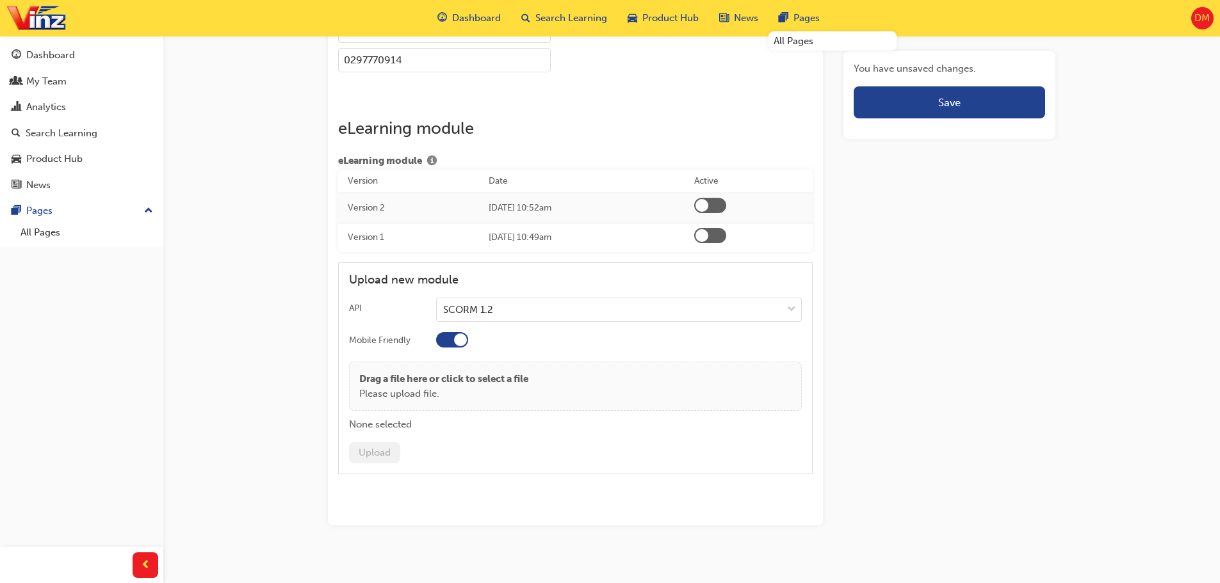
click at [574, 223] on td "[DATE] 10:49am" at bounding box center [581, 237] width 205 height 29
click at [578, 196] on td "[DATE] 10:52am" at bounding box center [581, 208] width 205 height 30
click at [726, 198] on div at bounding box center [710, 205] width 32 height 15
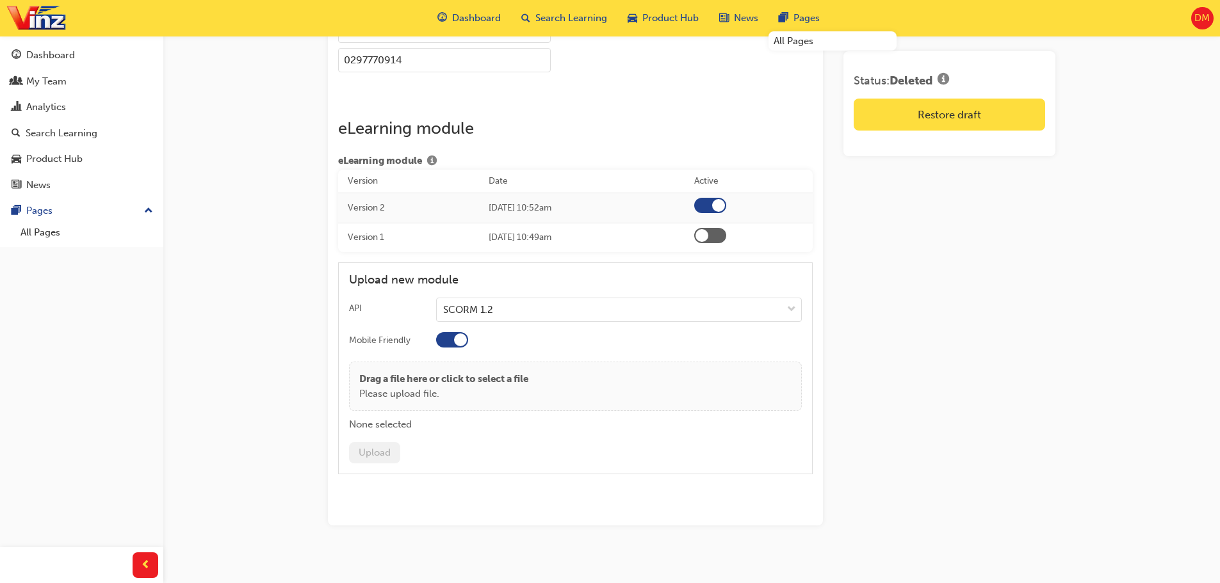
click at [726, 228] on div at bounding box center [710, 235] width 32 height 15
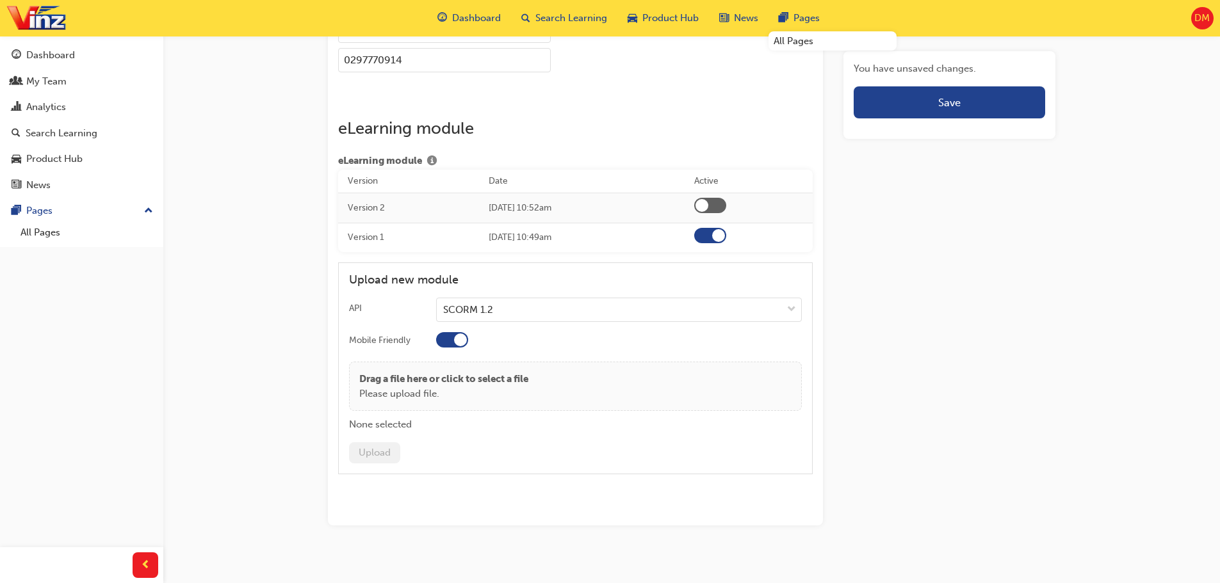
click at [726, 198] on div at bounding box center [710, 205] width 32 height 15
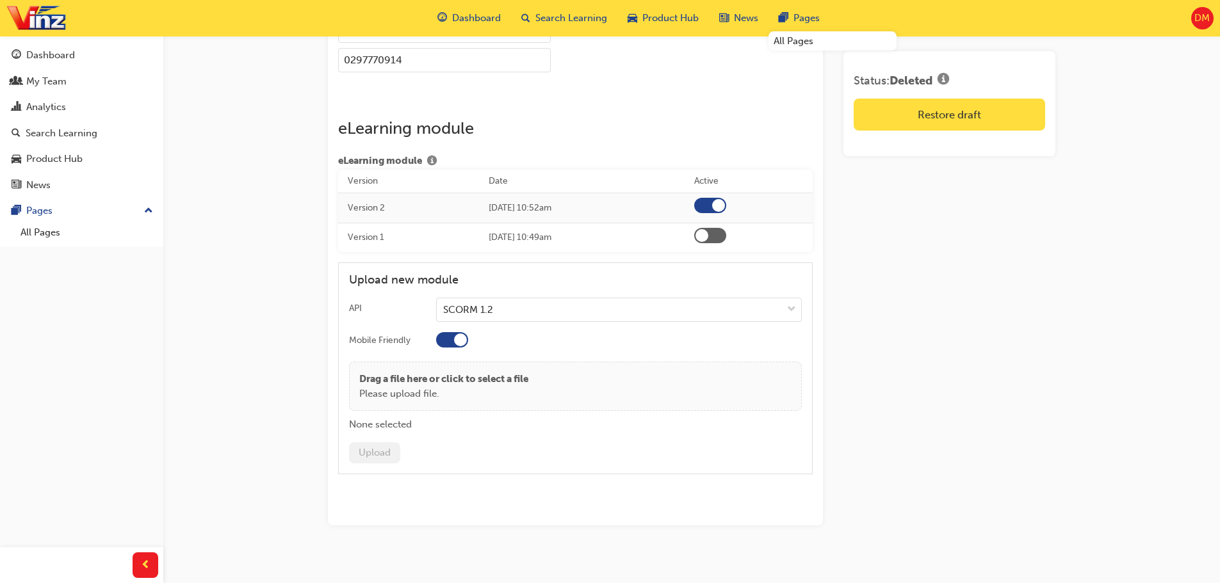
click at [644, 204] on td "[DATE] 10:52am" at bounding box center [581, 208] width 205 height 30
click at [925, 118] on button "Restore draft" at bounding box center [950, 115] width 192 height 32
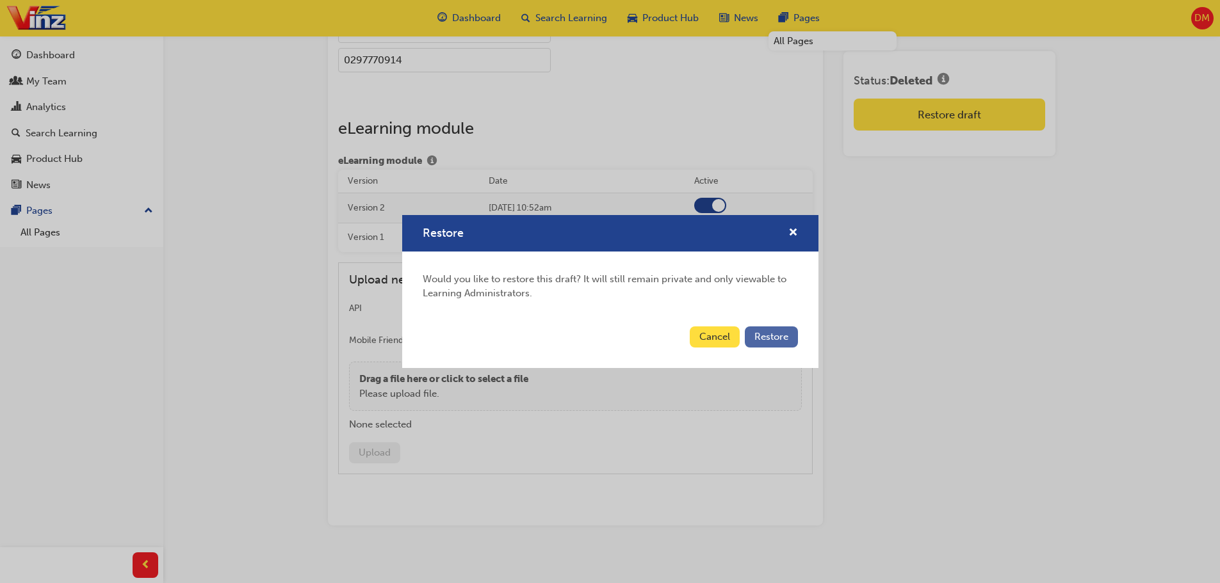
click at [771, 343] on span "Restore" at bounding box center [771, 337] width 34 height 12
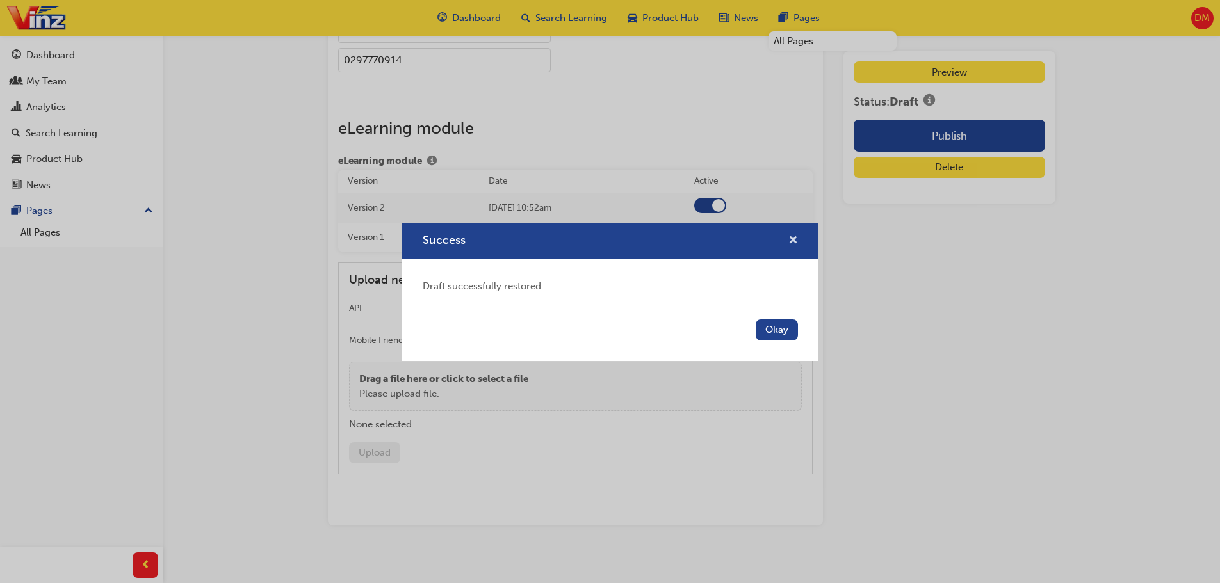
click at [797, 242] on span "cross-icon" at bounding box center [793, 242] width 10 height 12
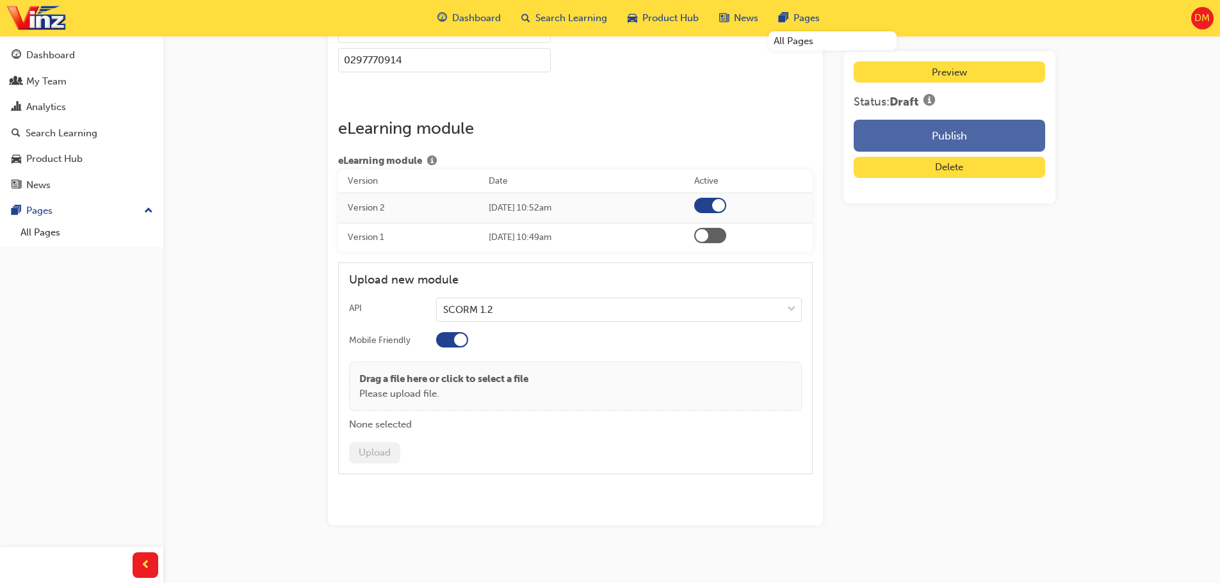
click at [964, 142] on button "Publish" at bounding box center [950, 136] width 192 height 32
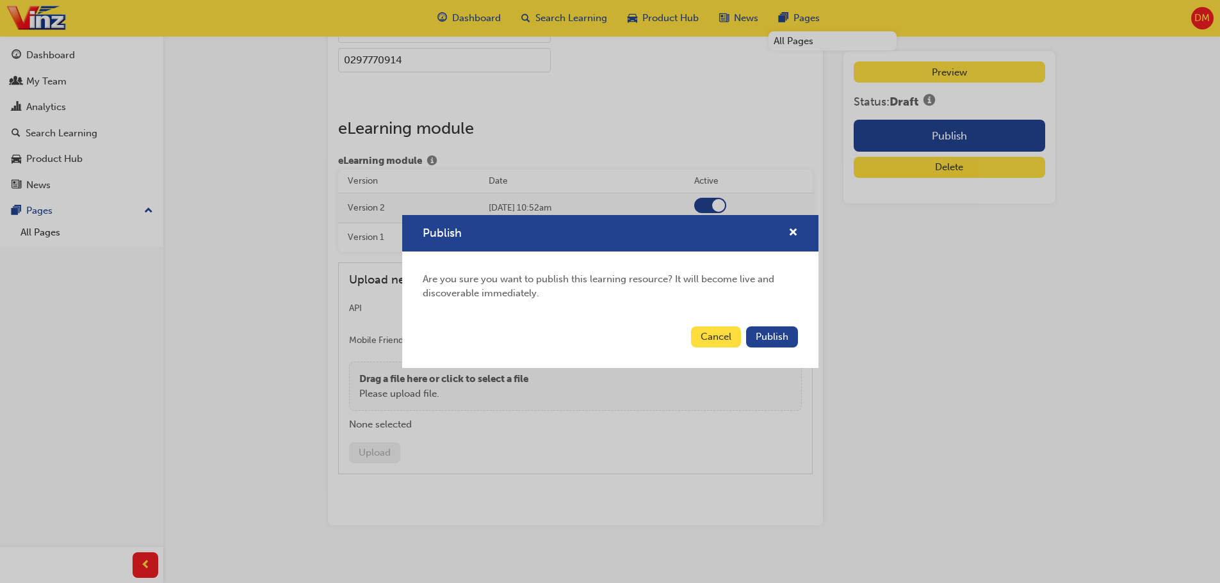
scroll to position [1911, 0]
click at [782, 342] on span "Publish" at bounding box center [772, 337] width 33 height 12
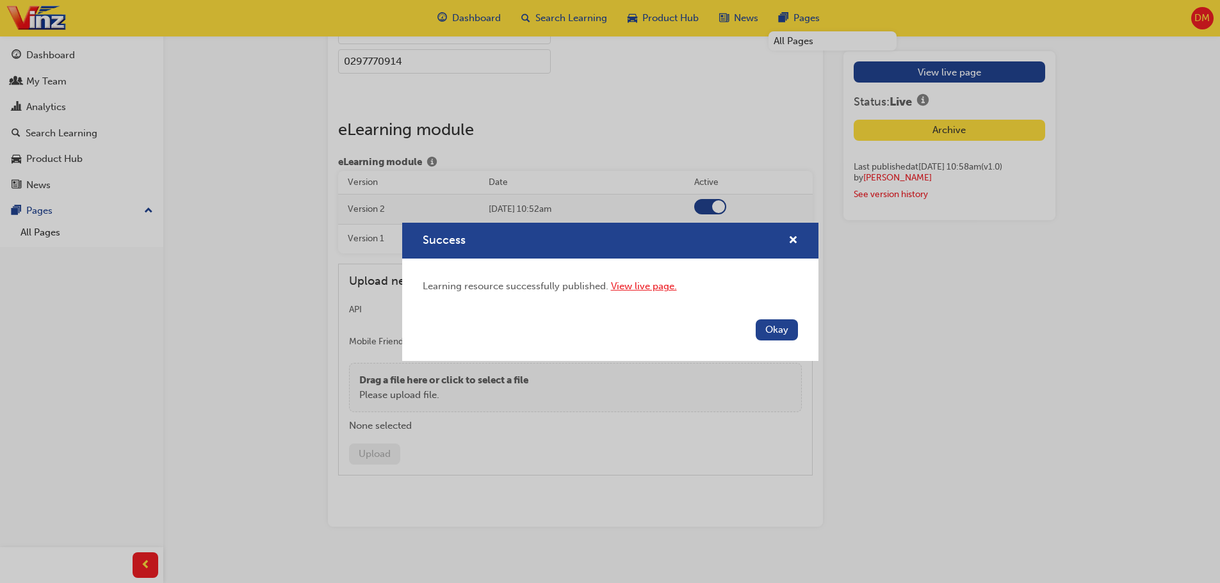
click at [640, 286] on link "View live page." at bounding box center [644, 287] width 66 height 12
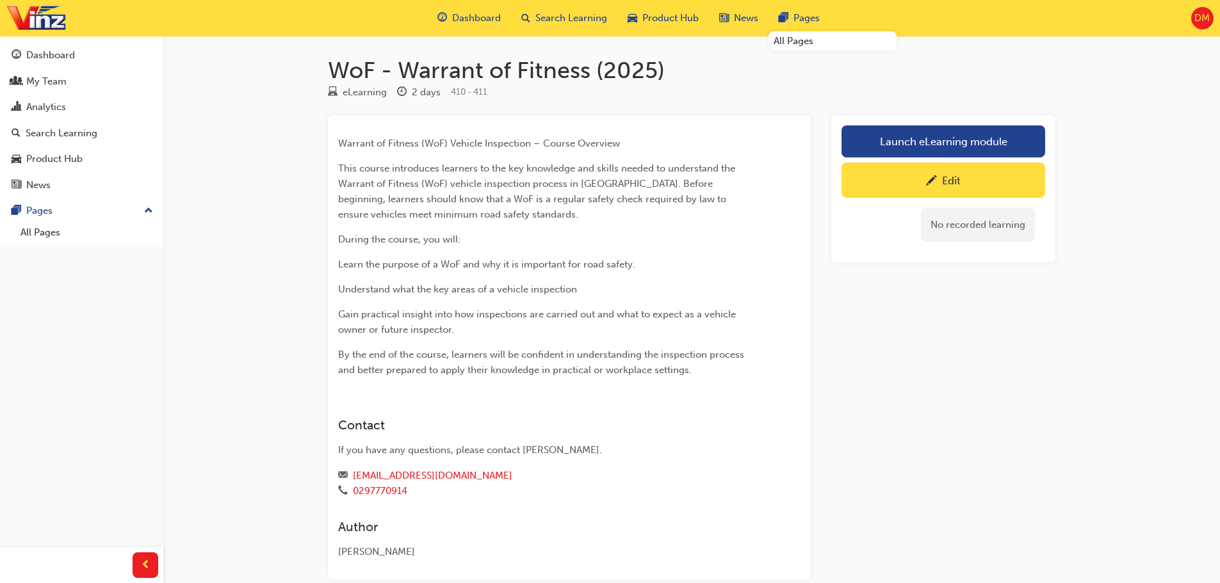
click at [940, 186] on div "Edit" at bounding box center [943, 180] width 184 height 16
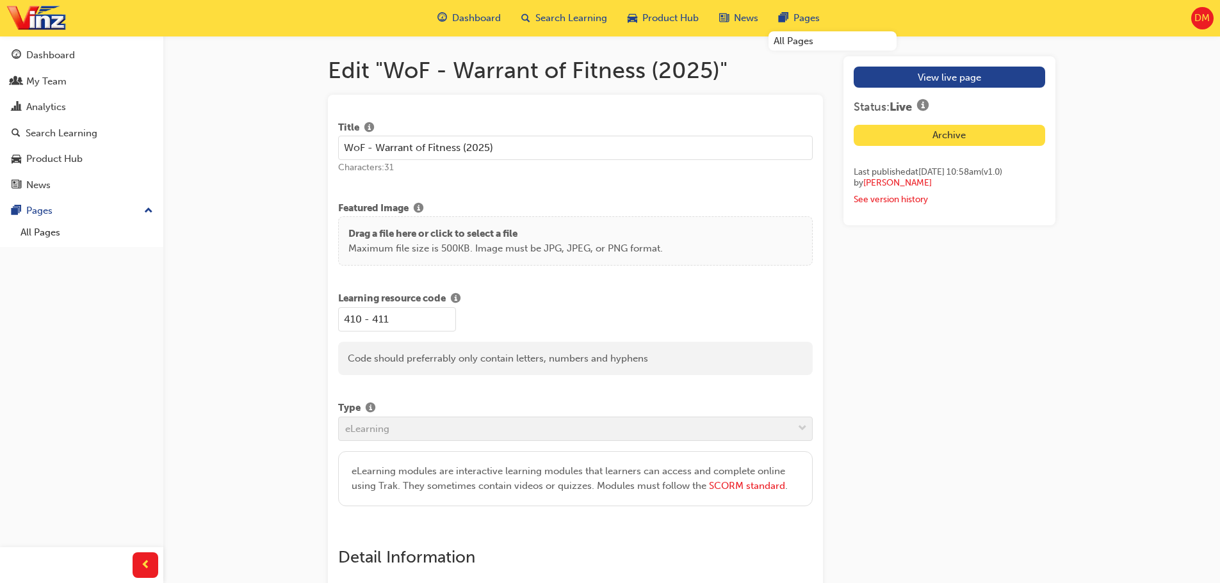
scroll to position [64, 0]
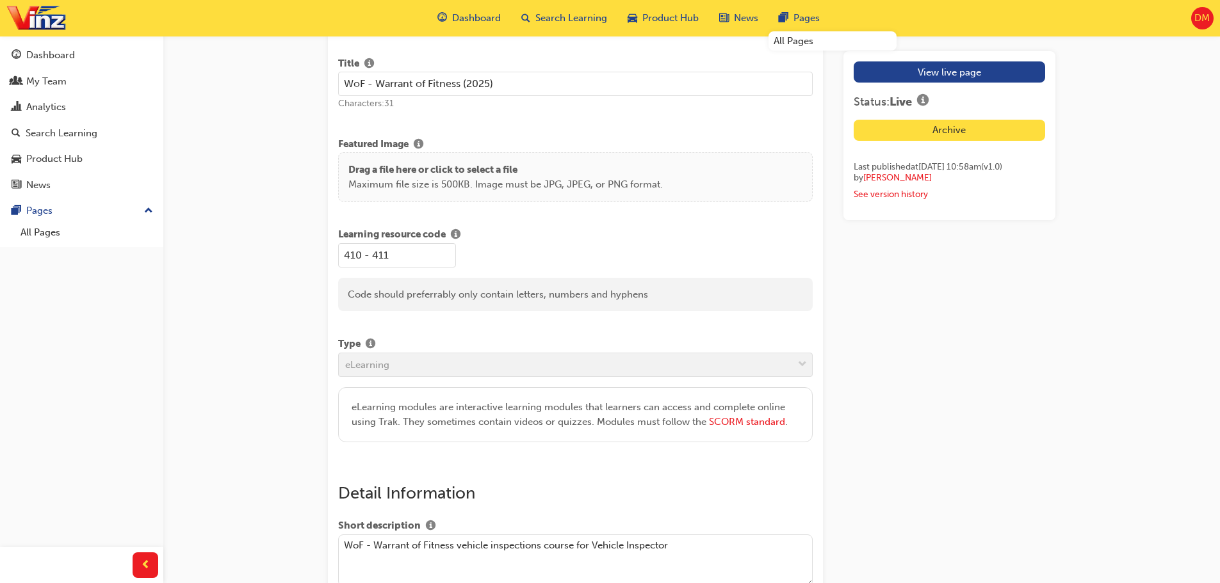
click at [492, 171] on p "Drag a file here or click to select a file" at bounding box center [505, 170] width 314 height 15
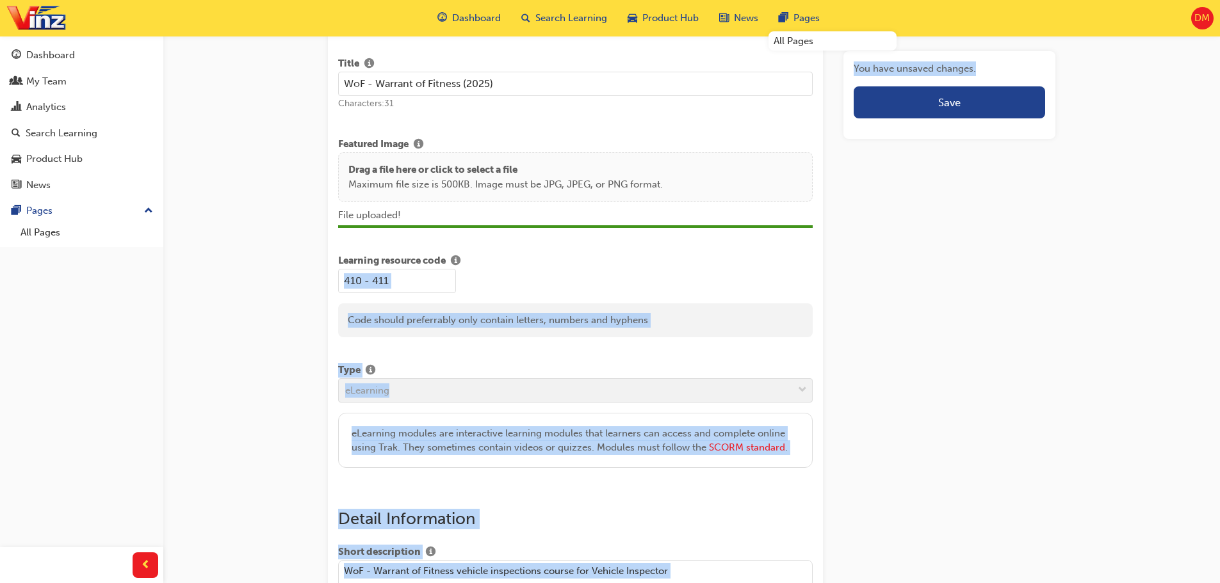
drag, startPoint x: 847, startPoint y: 189, endPoint x: 868, endPoint y: 143, distance: 50.5
click at [950, 104] on span "Save" at bounding box center [949, 102] width 22 height 13
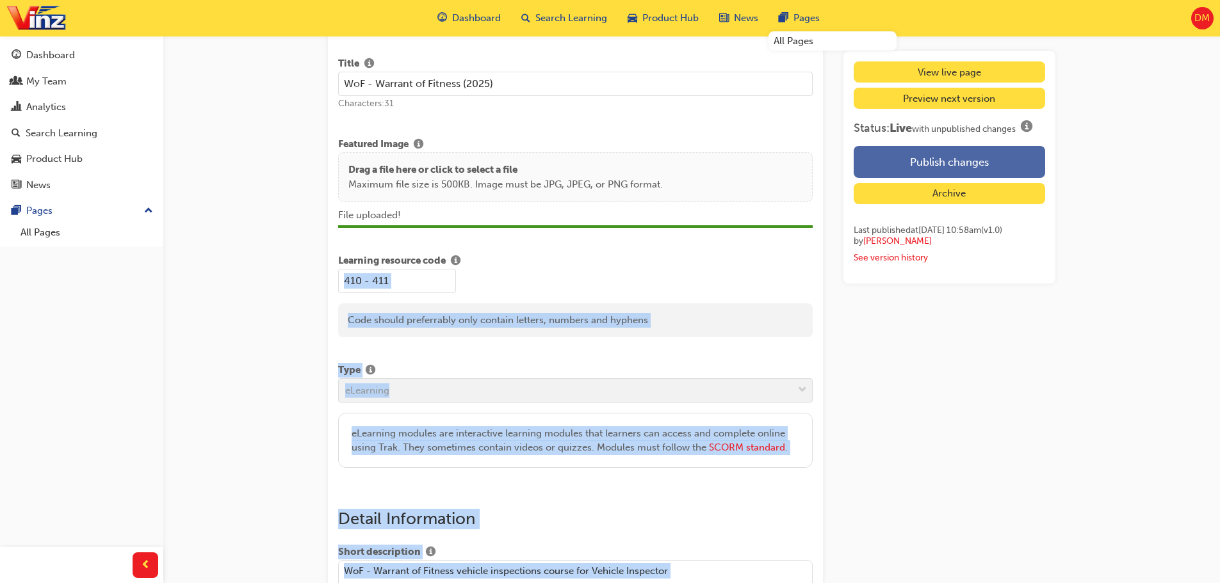
click at [940, 171] on button "Publish changes" at bounding box center [950, 162] width 192 height 32
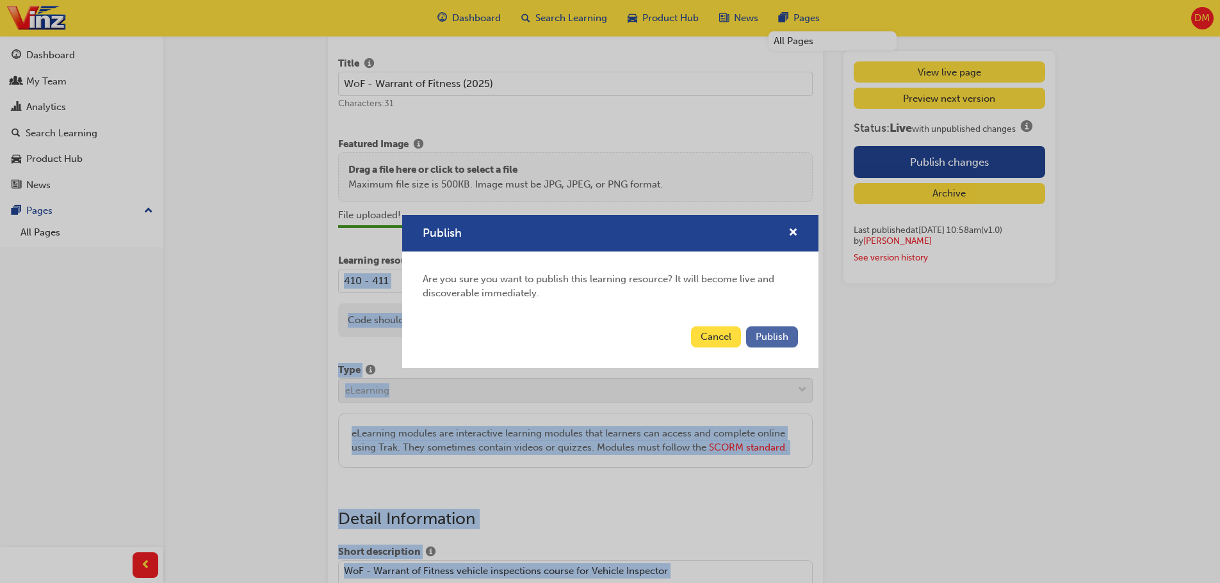
click at [783, 332] on span "Publish" at bounding box center [772, 337] width 33 height 12
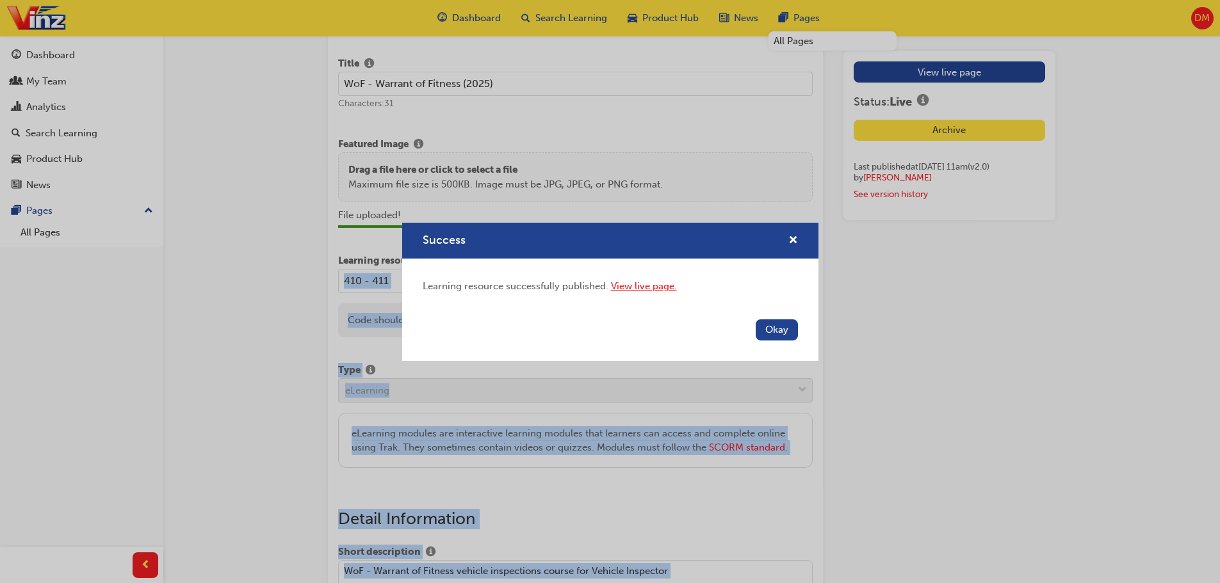
click at [660, 288] on link "View live page." at bounding box center [644, 287] width 66 height 12
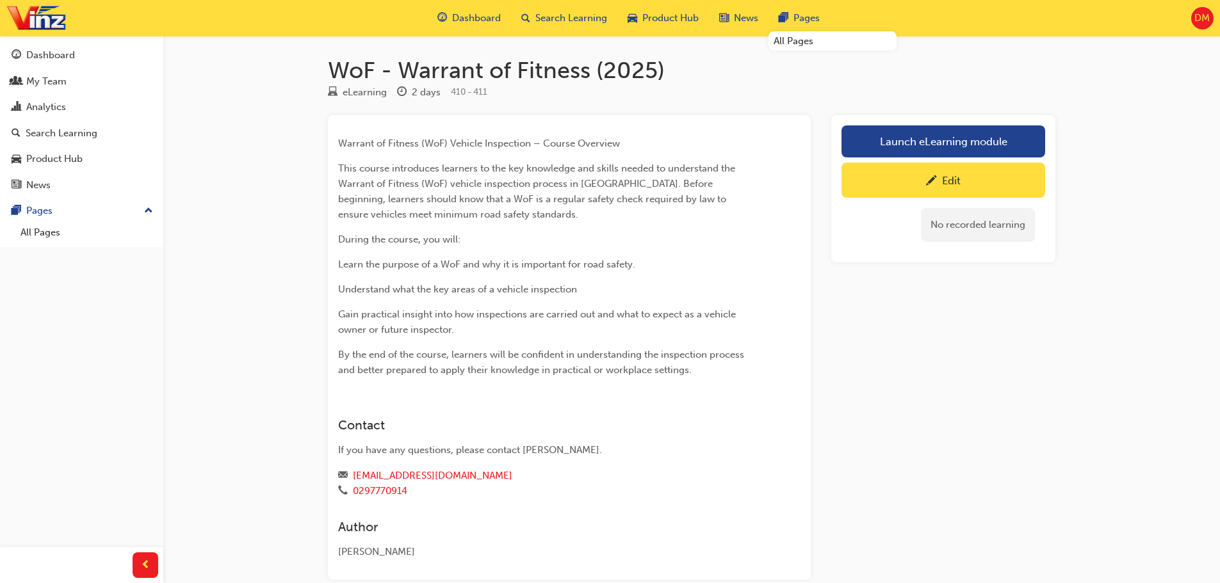
scroll to position [70, 0]
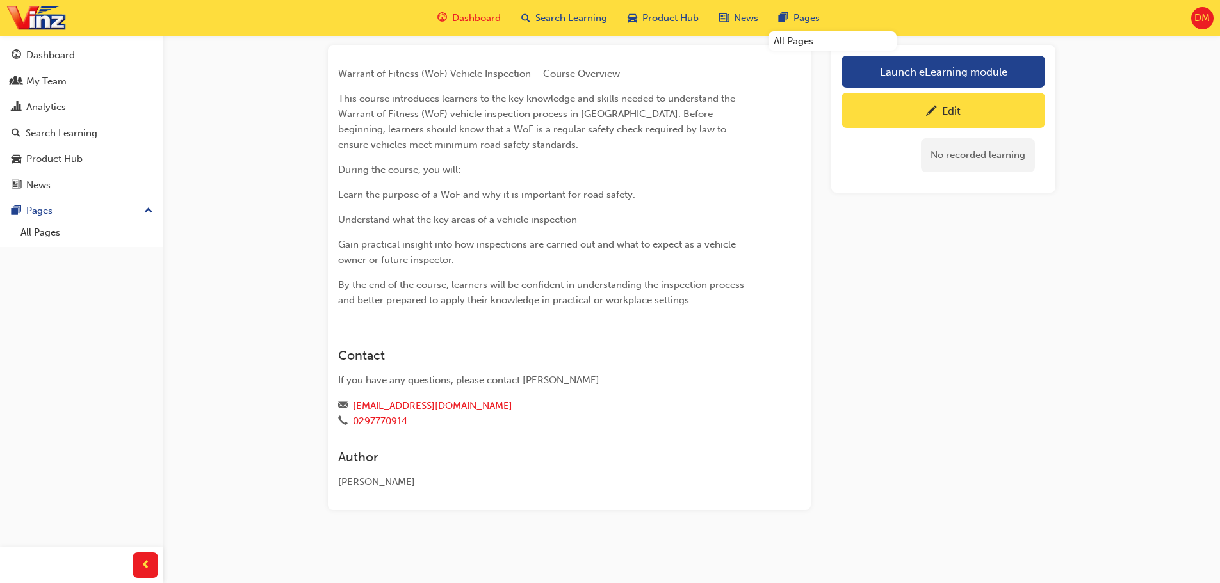
click at [466, 19] on span "Dashboard" at bounding box center [476, 18] width 49 height 15
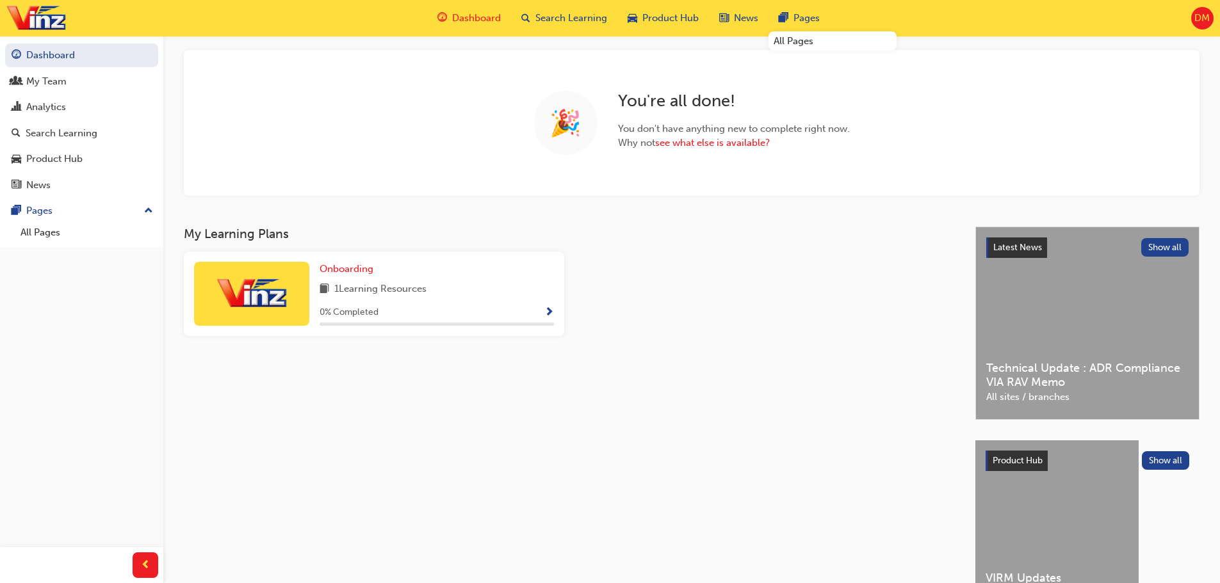
scroll to position [10, 0]
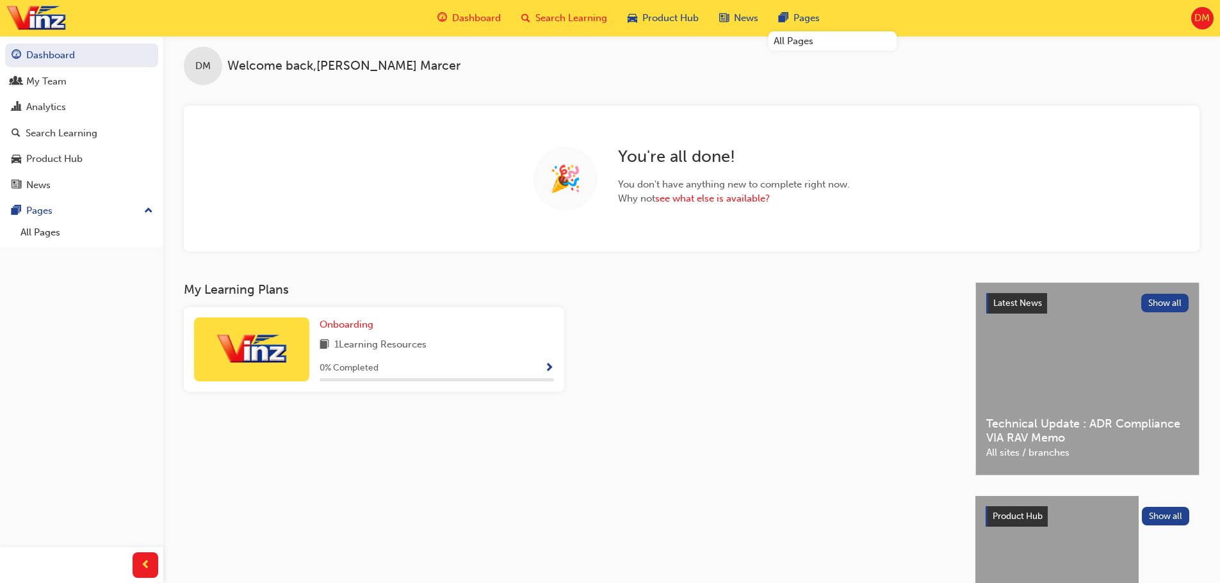
click at [576, 23] on span "Search Learning" at bounding box center [571, 18] width 72 height 15
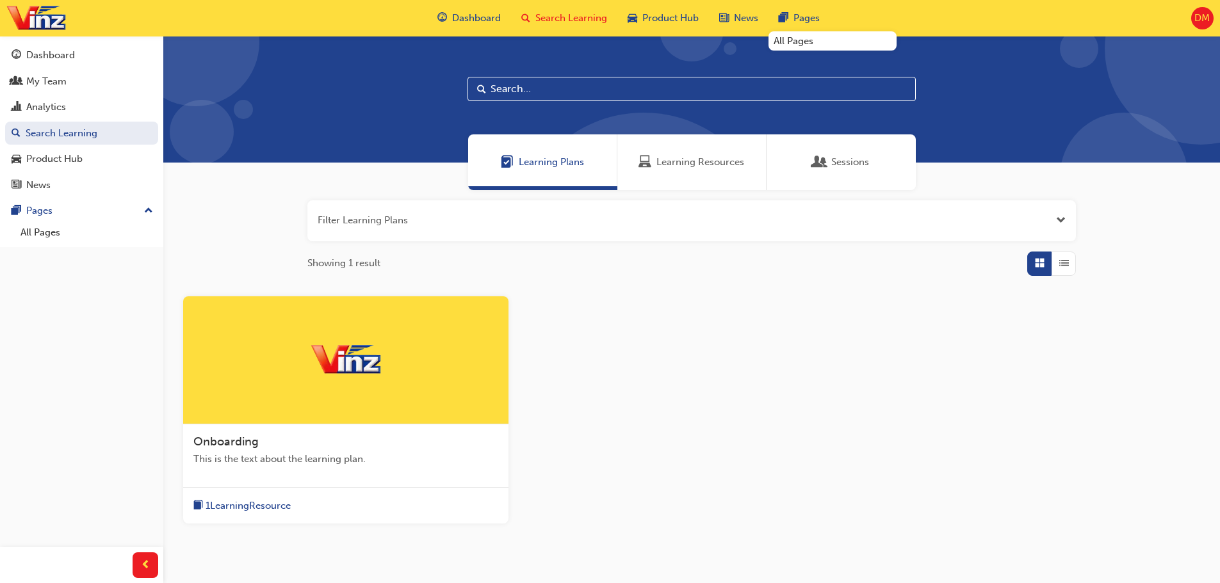
click at [678, 165] on span "Learning Resources" at bounding box center [700, 162] width 88 height 15
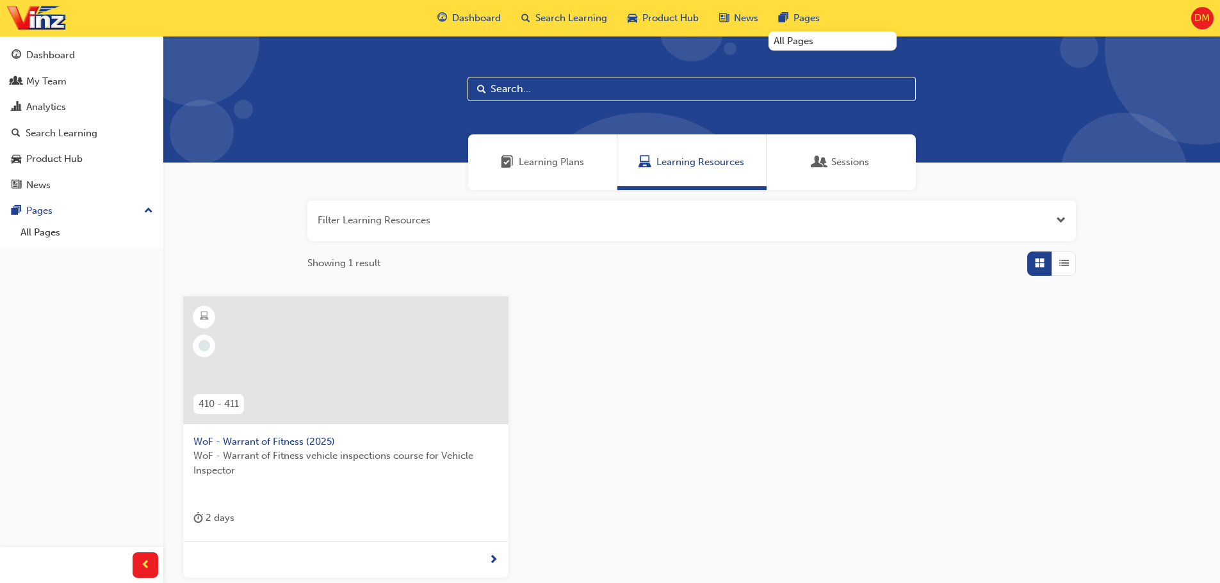
click at [1198, 19] on span "DM" at bounding box center [1202, 18] width 15 height 15
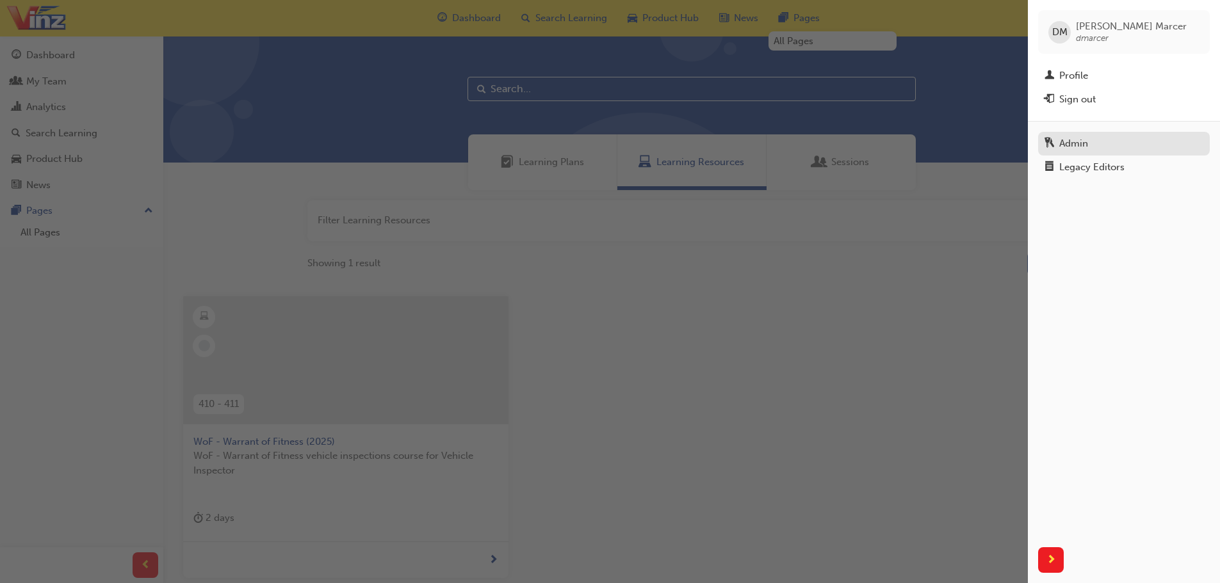
click at [1096, 144] on div "Admin" at bounding box center [1124, 144] width 159 height 16
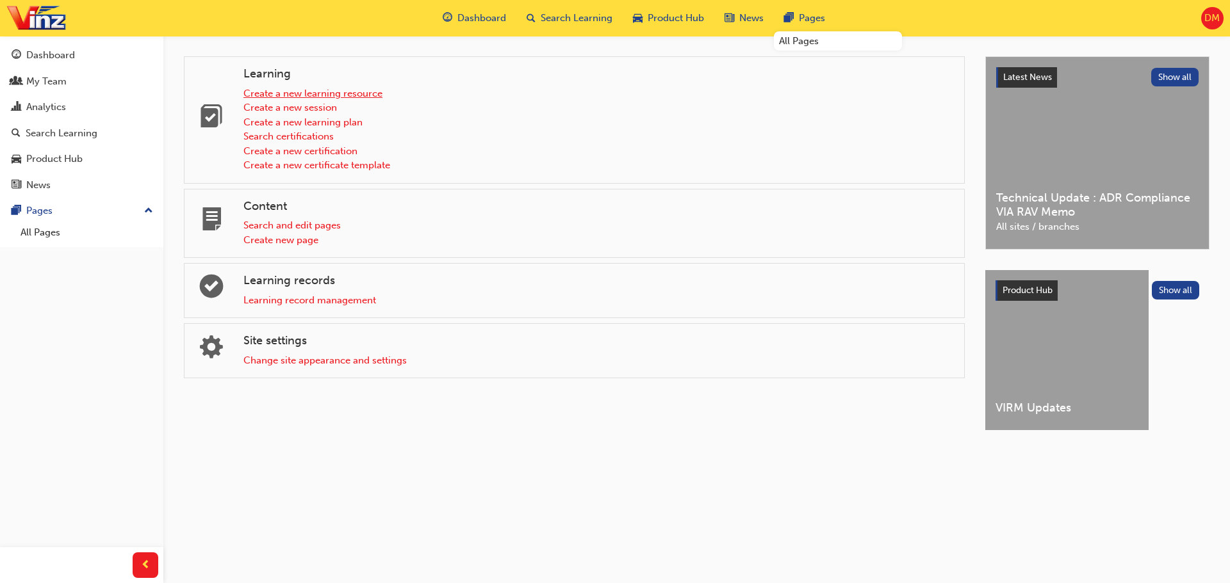
click at [364, 94] on link "Create a new learning resource" at bounding box center [312, 94] width 139 height 12
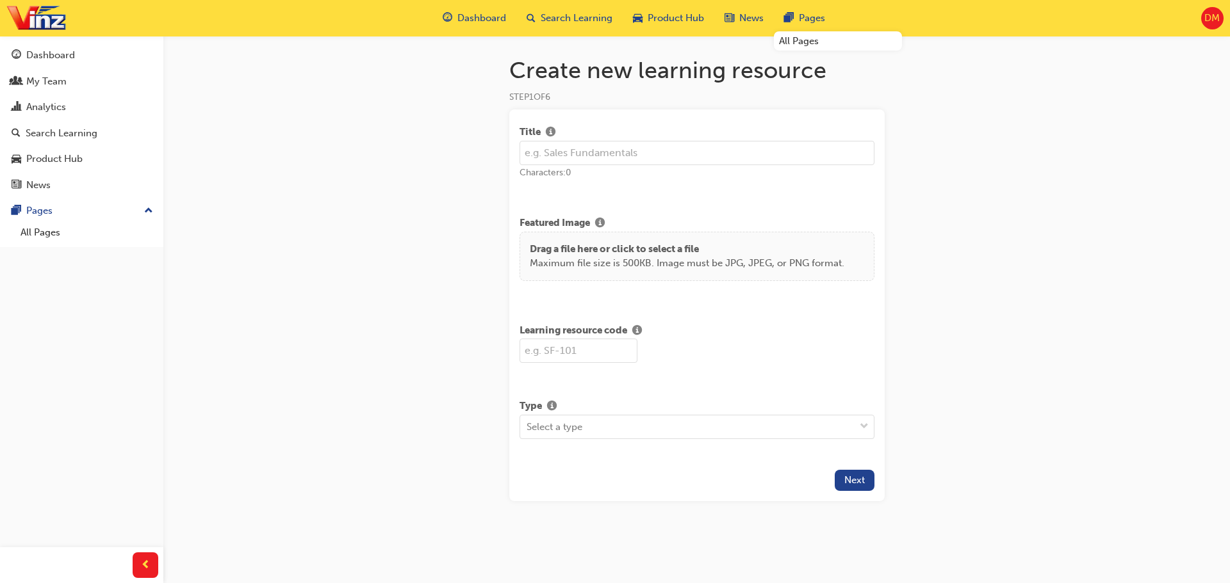
click at [603, 149] on input "text" at bounding box center [696, 153] width 355 height 24
